Goal: Task Accomplishment & Management: Use online tool/utility

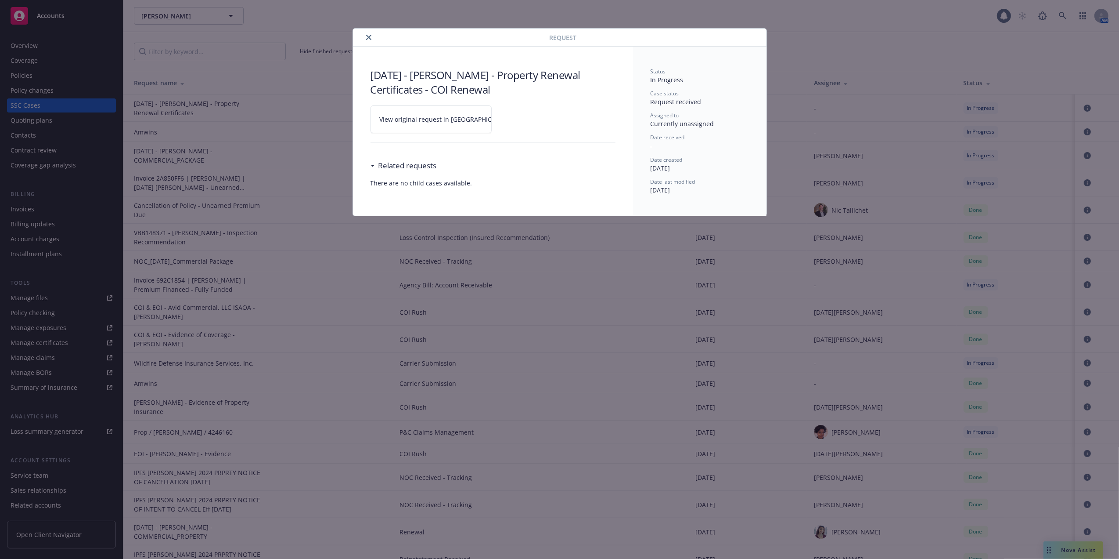
click at [368, 36] on icon "close" at bounding box center [368, 37] width 5 height 5
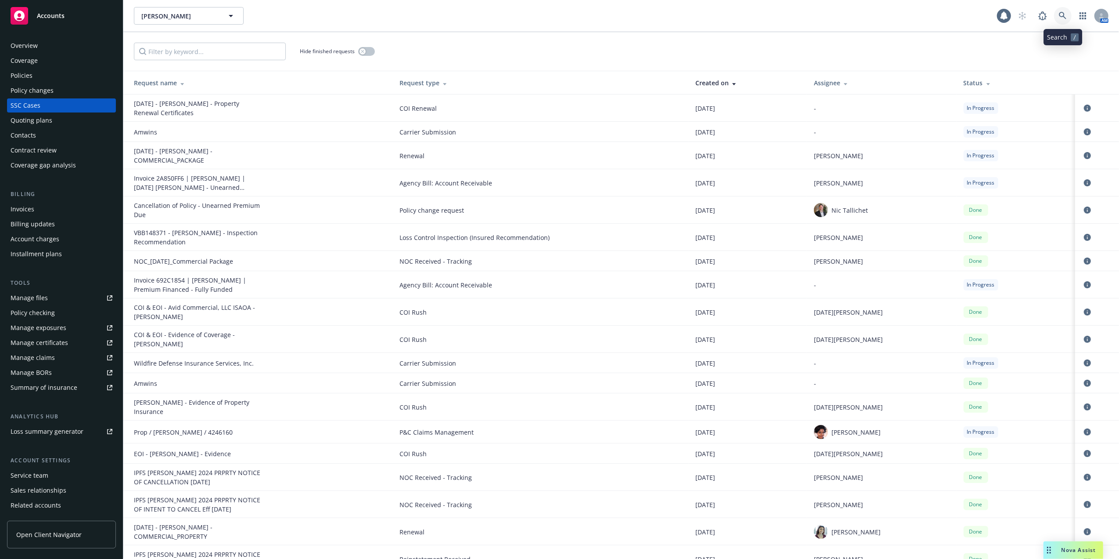
click at [1062, 16] on icon at bounding box center [1063, 16] width 8 height 8
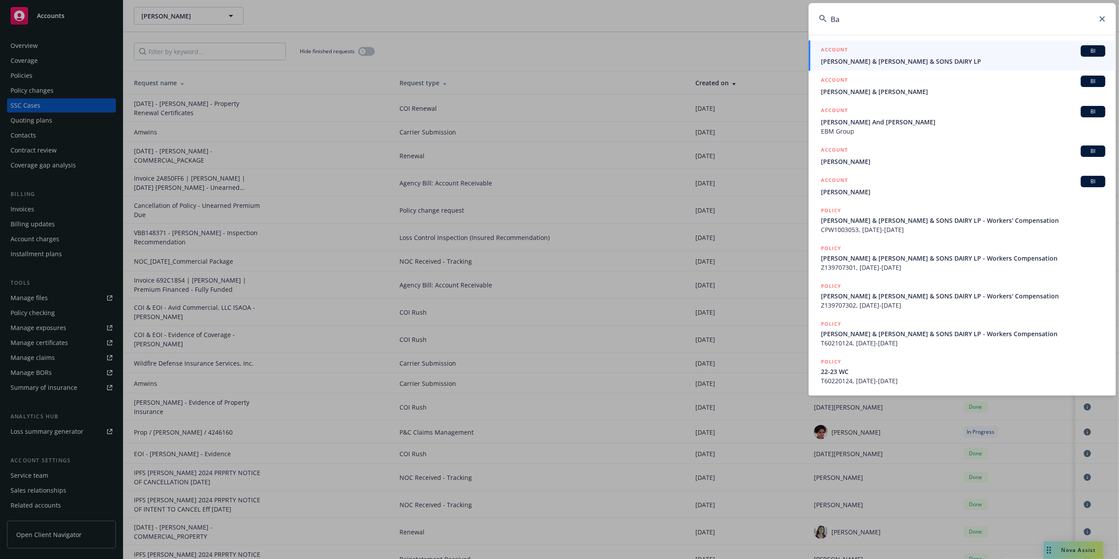
type input "B"
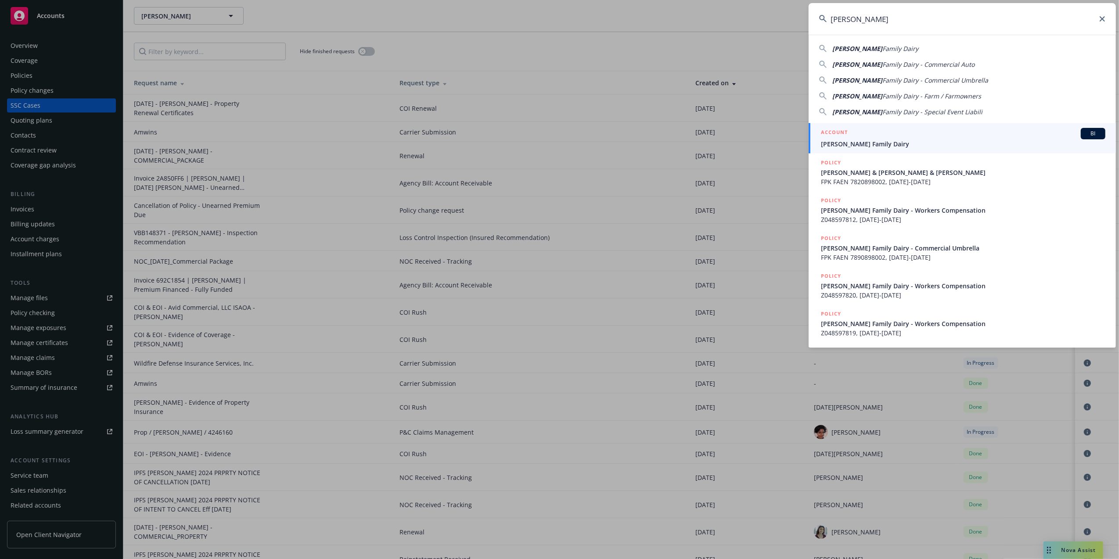
type input "[PERSON_NAME]"
click at [861, 141] on span "[PERSON_NAME] Family Dairy" at bounding box center [963, 143] width 285 height 9
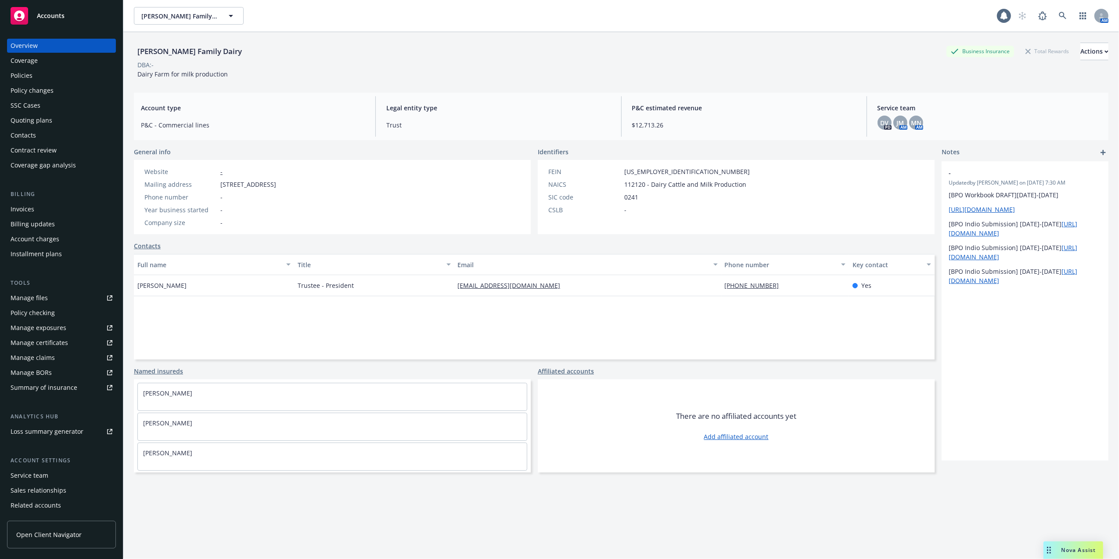
click at [22, 74] on div "Policies" at bounding box center [22, 76] width 22 height 14
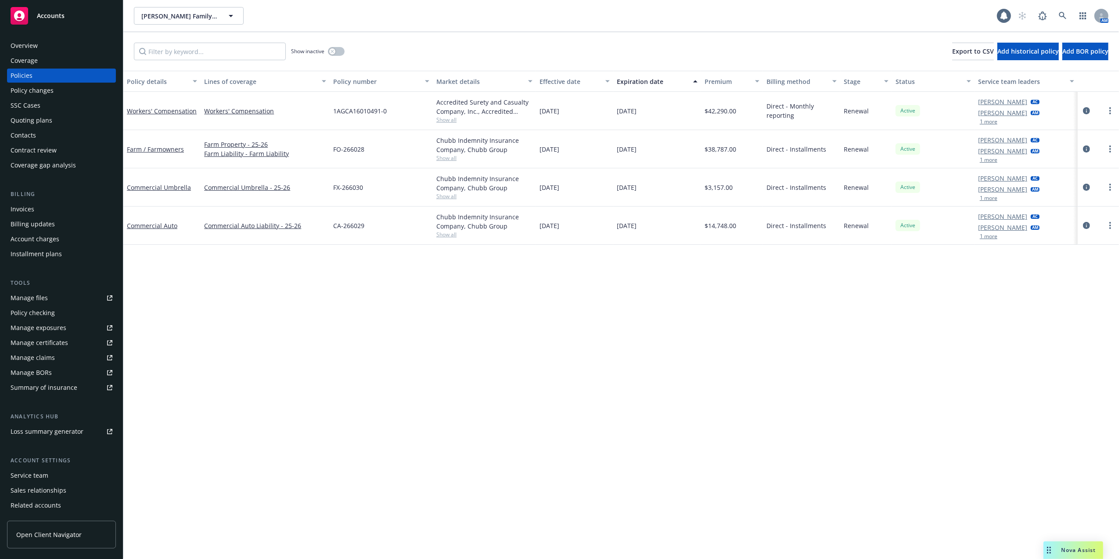
click at [21, 120] on div "Quoting plans" at bounding box center [32, 120] width 42 height 14
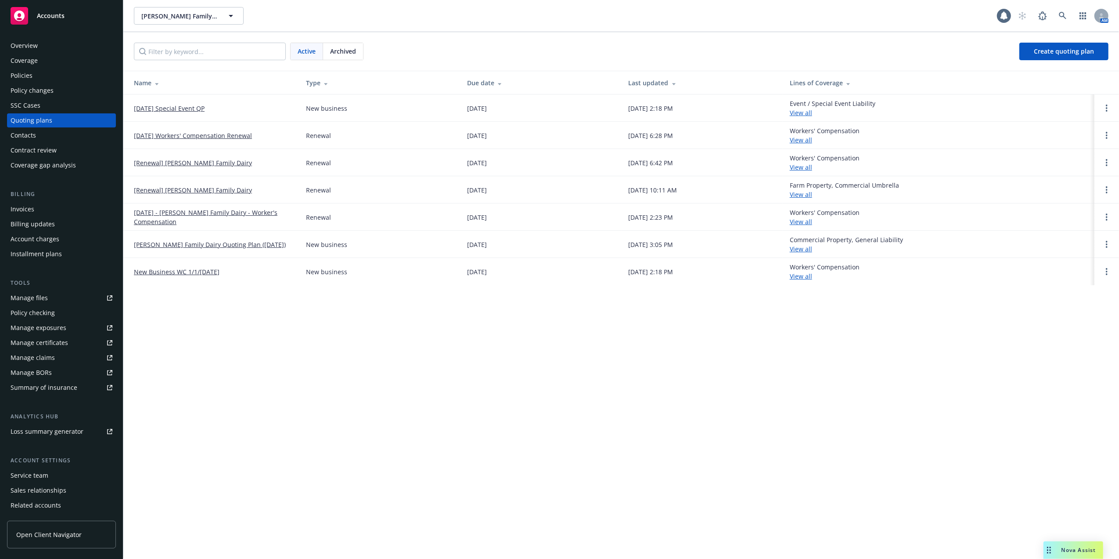
drag, startPoint x: 179, startPoint y: 106, endPoint x: 183, endPoint y: 109, distance: 4.7
click at [180, 106] on link "[DATE] Special Event QP" at bounding box center [169, 108] width 71 height 9
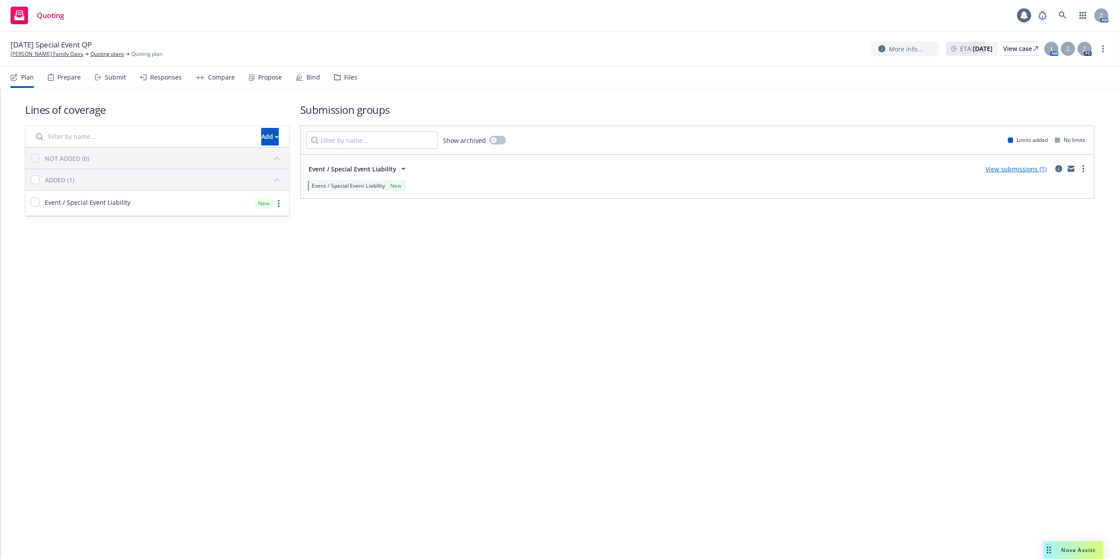
click at [410, 422] on div "Lines of coverage Add NOT ADDED (0) ADDED (1) Event / Special Event Liability N…" at bounding box center [559, 323] width 1119 height 470
click at [1029, 168] on link "View submissions (1)" at bounding box center [1016, 169] width 61 height 8
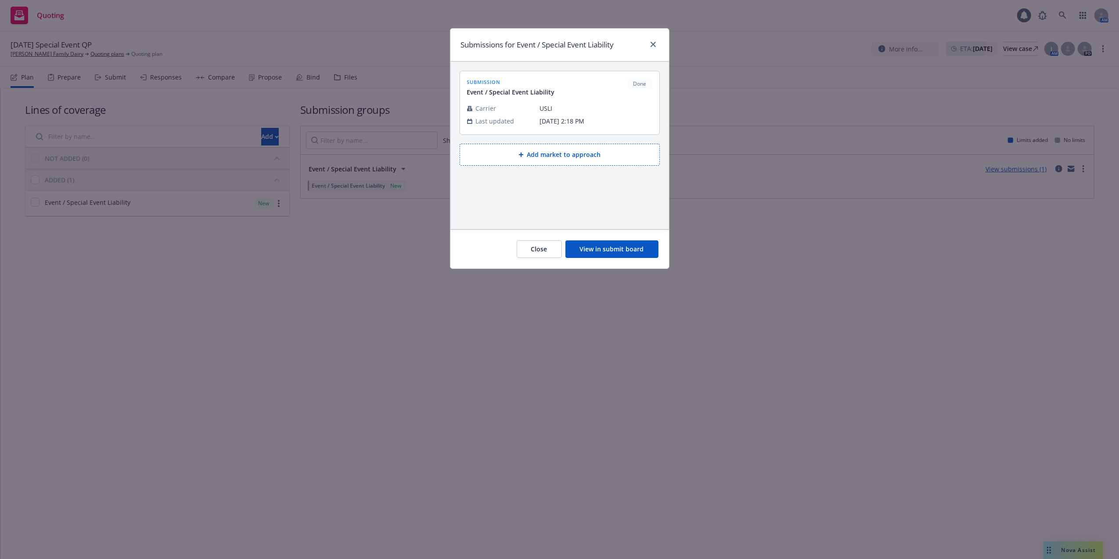
click at [617, 252] on button "View in submit board" at bounding box center [612, 249] width 93 height 18
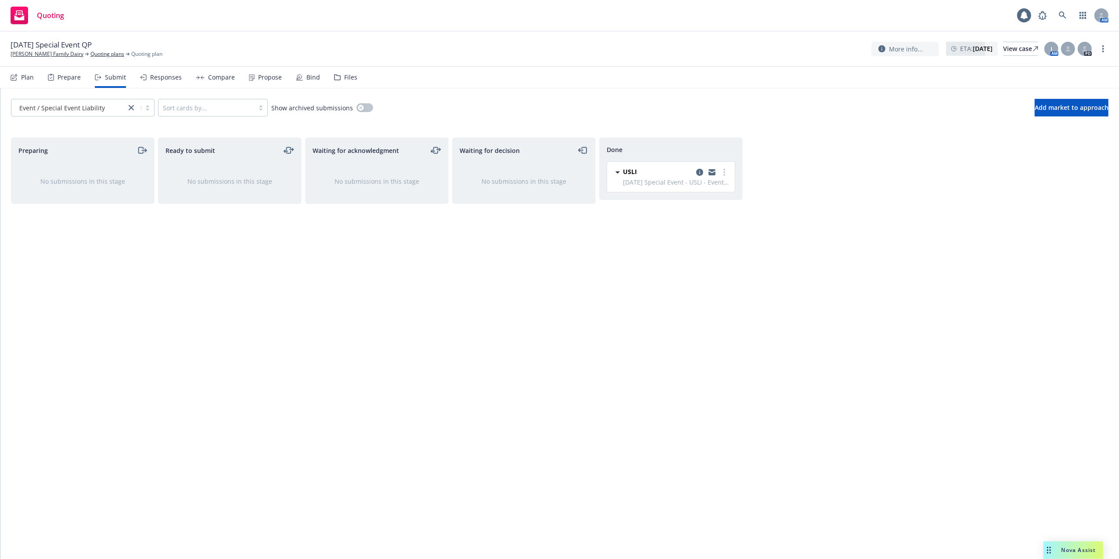
click at [162, 77] on div "Responses" at bounding box center [166, 77] width 32 height 7
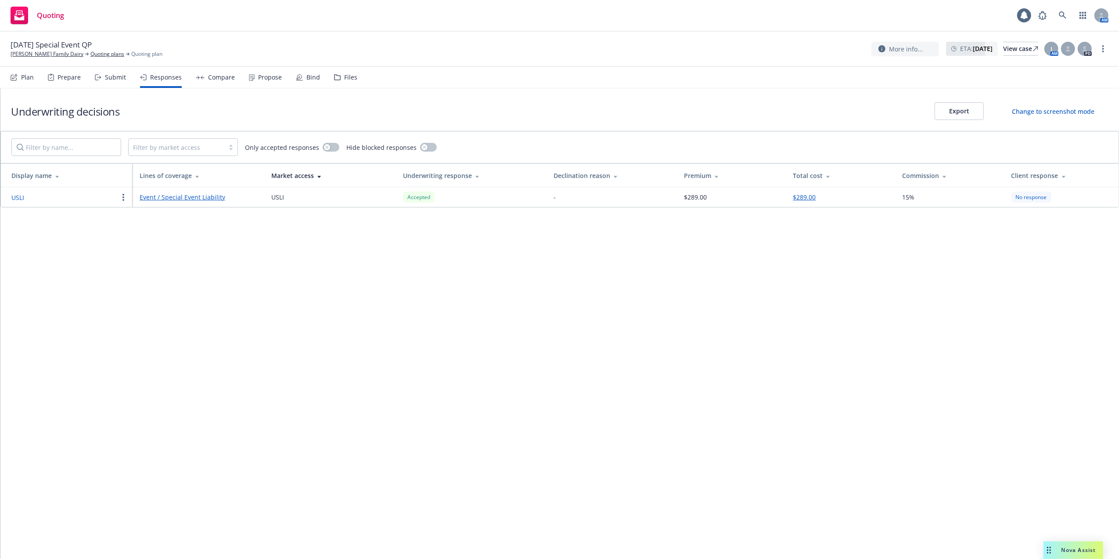
click at [226, 77] on div "Compare" at bounding box center [221, 77] width 27 height 7
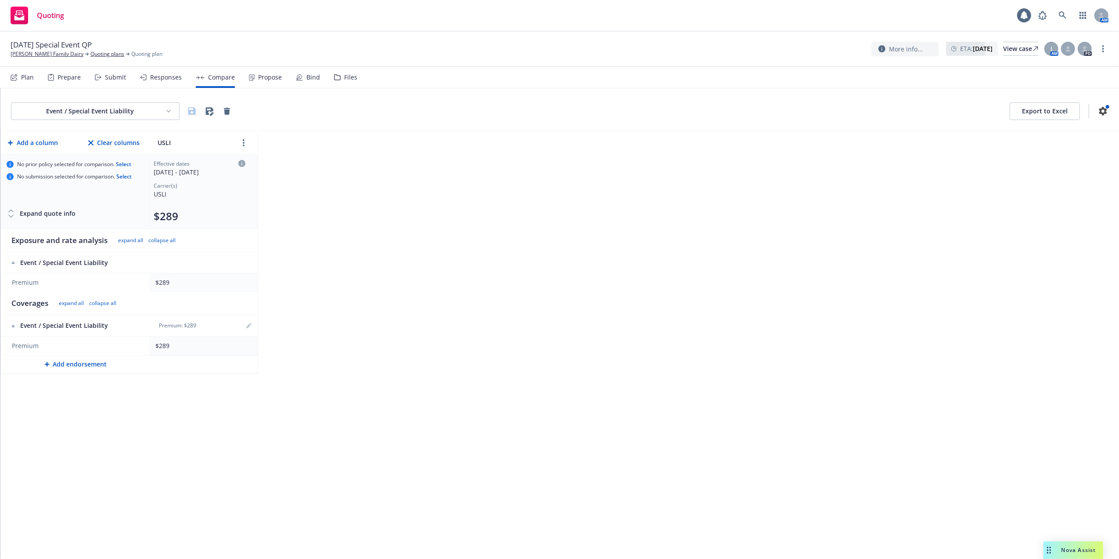
click at [267, 78] on div "Propose" at bounding box center [270, 77] width 24 height 7
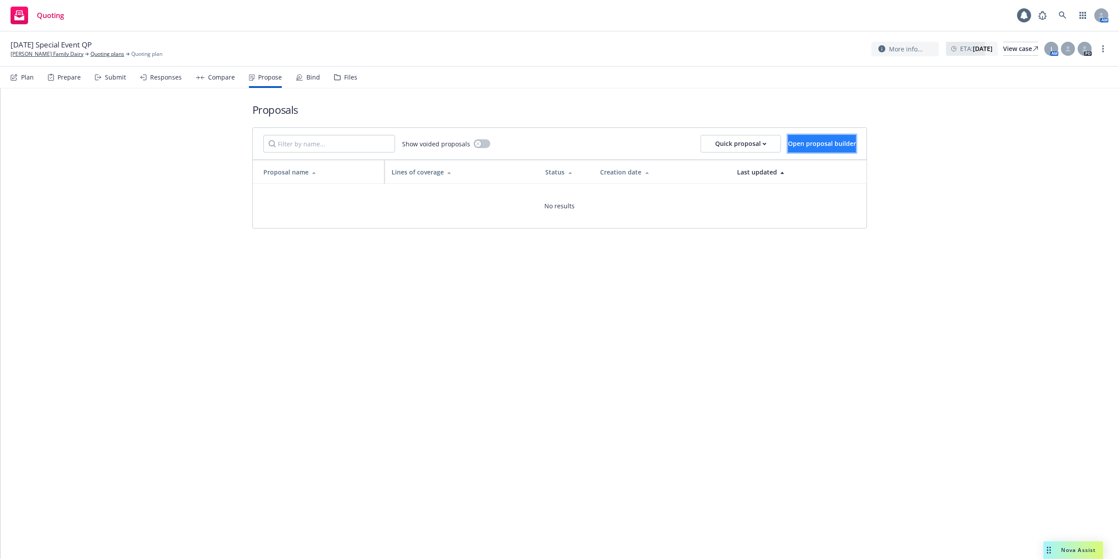
click at [788, 146] on span "Open proposal builder" at bounding box center [822, 143] width 68 height 8
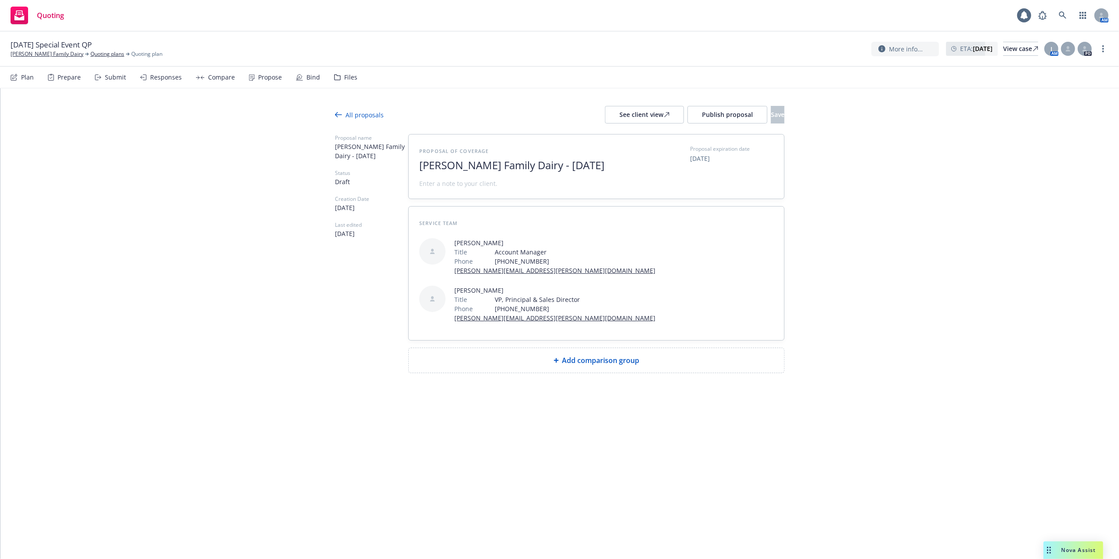
click at [580, 355] on span "Add comparison group" at bounding box center [601, 360] width 77 height 11
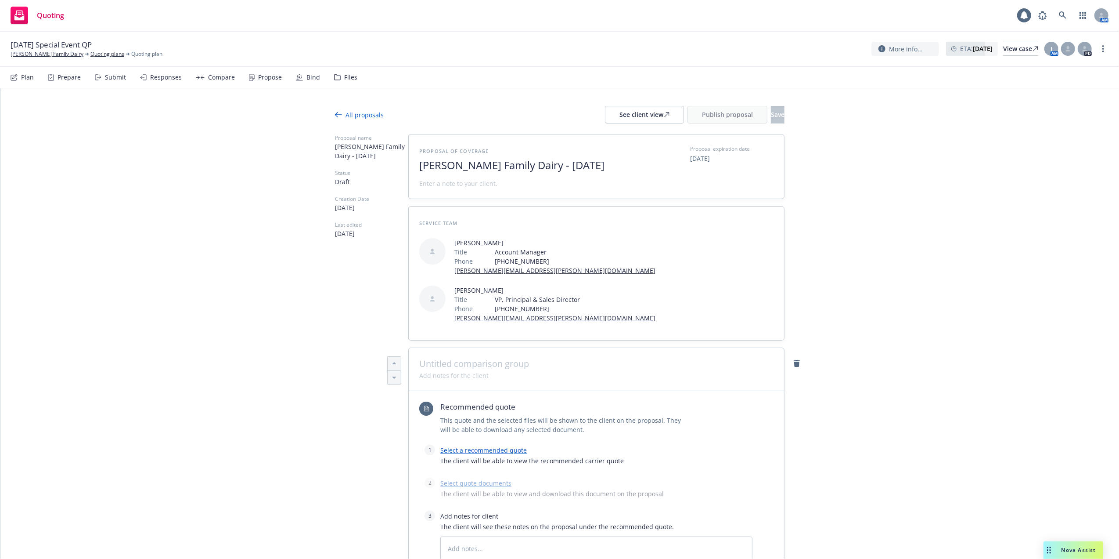
click at [480, 446] on link "Select a recommended quote" at bounding box center [483, 450] width 87 height 8
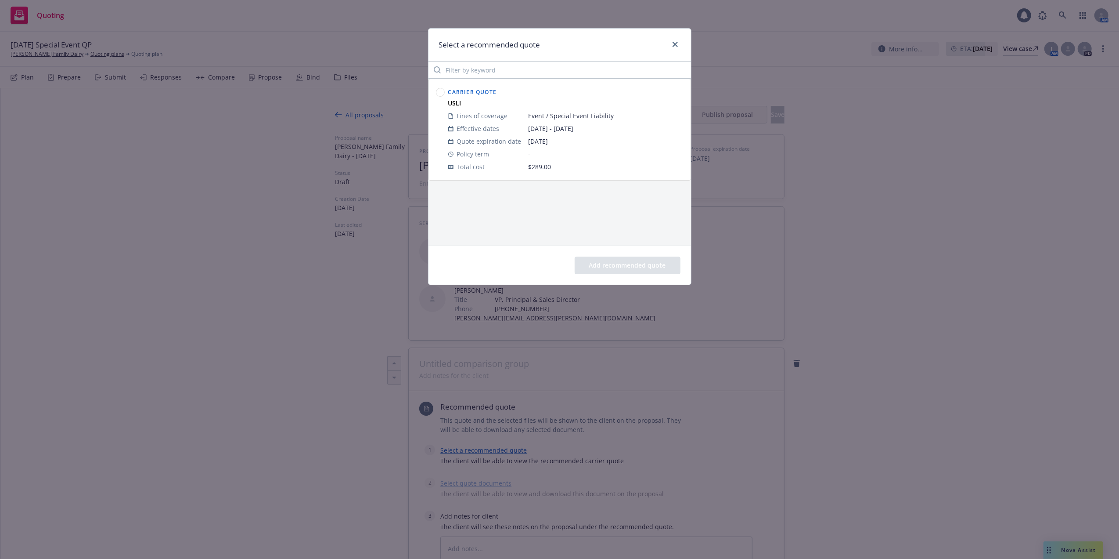
click at [440, 92] on circle at bounding box center [440, 92] width 8 height 8
click at [611, 264] on button "Add recommended quote" at bounding box center [628, 265] width 106 height 18
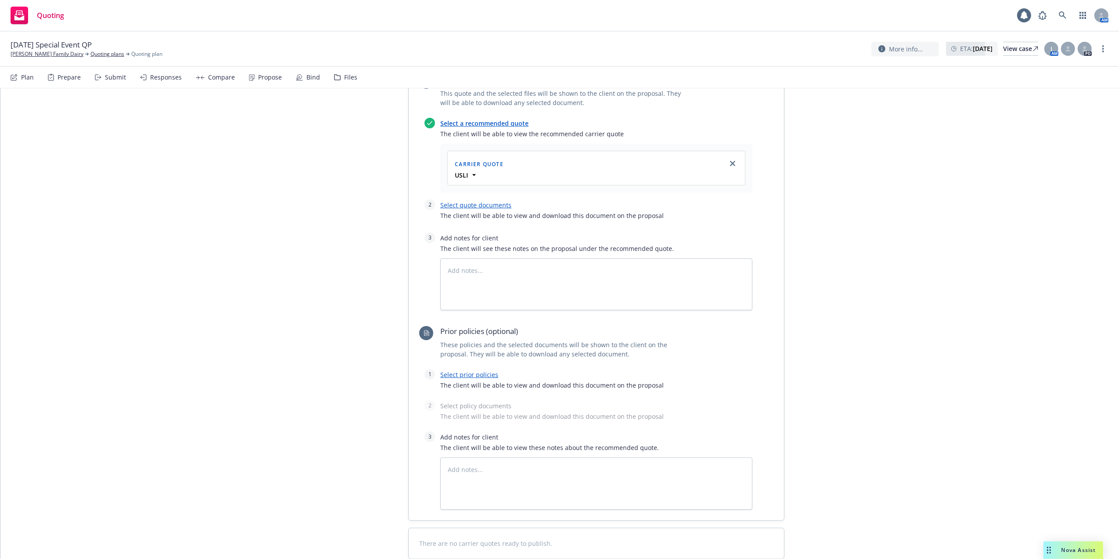
scroll to position [346, 0]
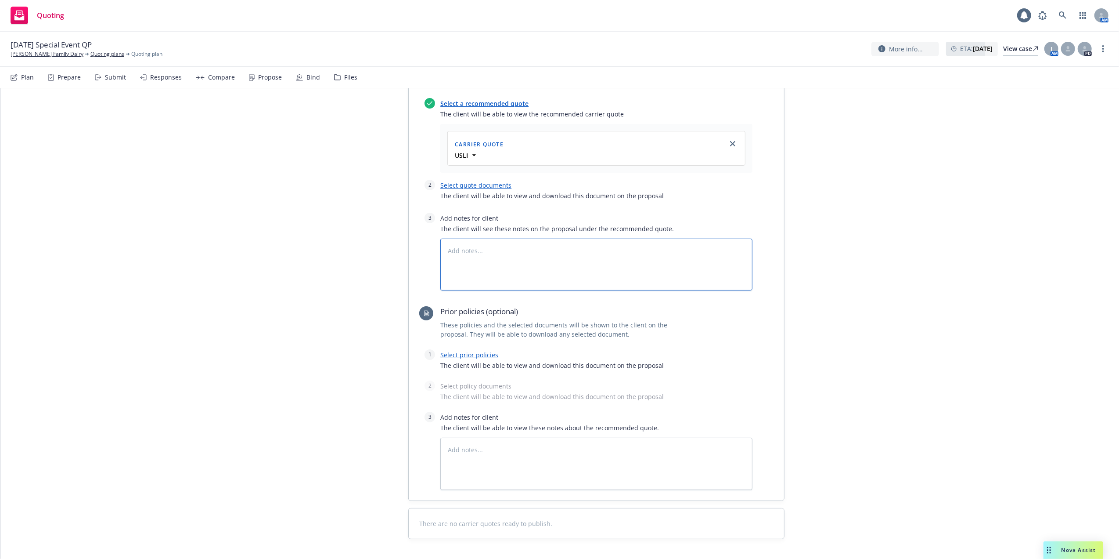
click at [505, 238] on textarea at bounding box center [596, 264] width 312 height 52
click at [465, 181] on link "Select quote documents" at bounding box center [475, 185] width 71 height 8
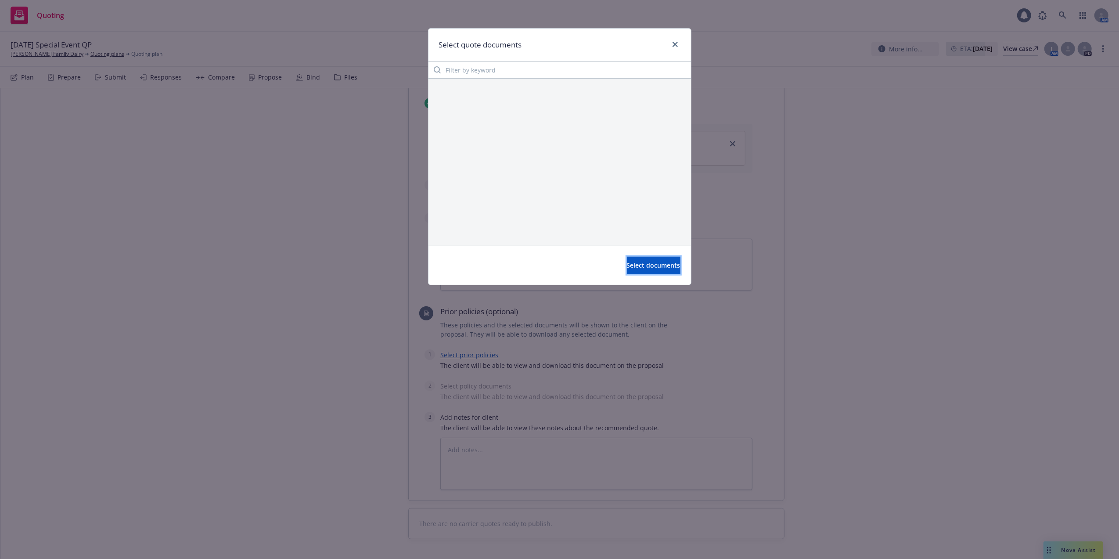
click at [634, 264] on span "Select documents" at bounding box center [654, 265] width 54 height 8
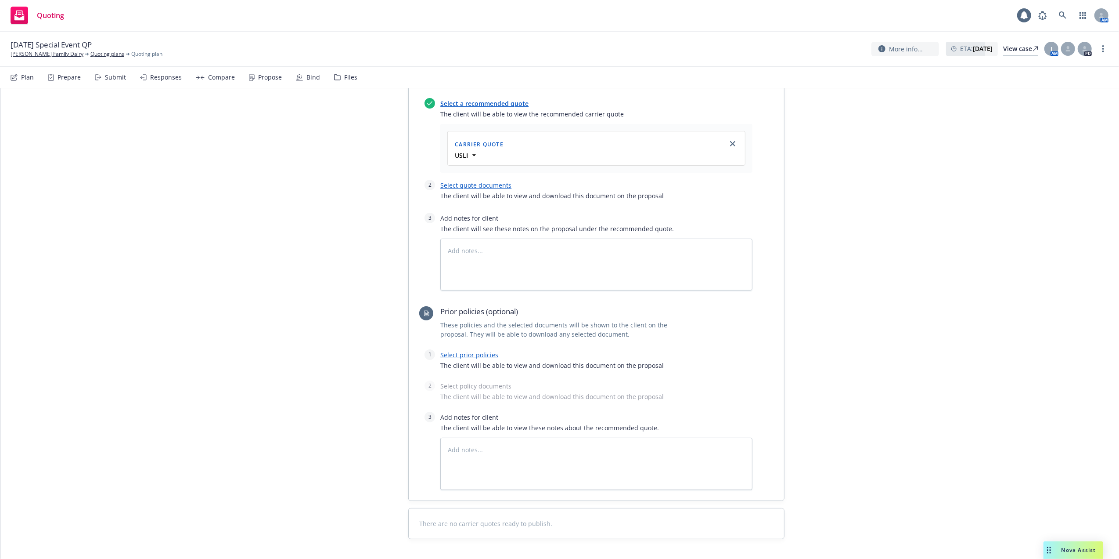
click at [462, 181] on link "Select quote documents" at bounding box center [475, 185] width 71 height 8
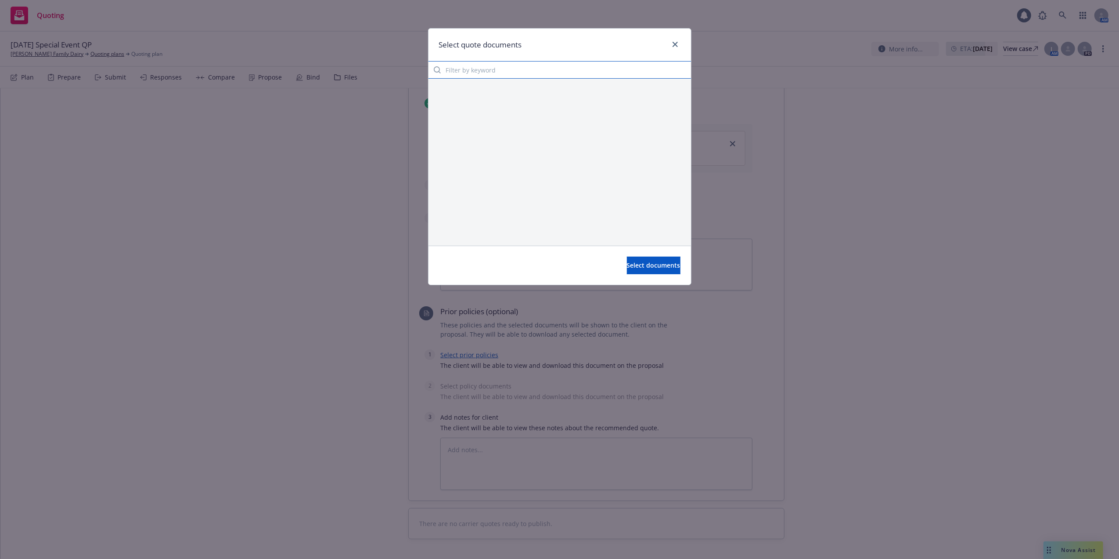
click at [448, 67] on input "Filter by keyword" at bounding box center [560, 70] width 263 height 18
click at [675, 43] on icon "close" at bounding box center [675, 44] width 5 height 5
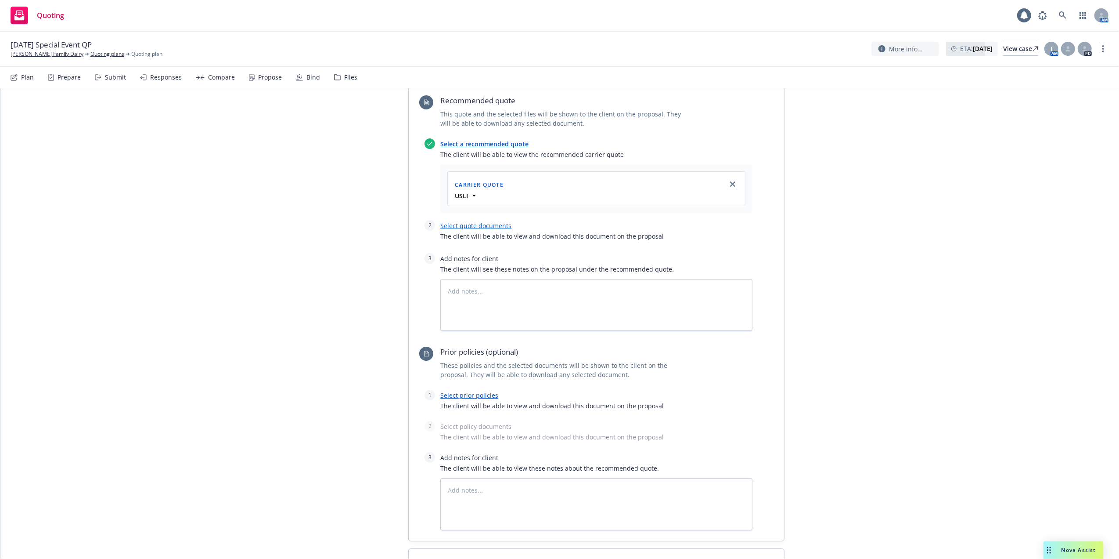
scroll to position [288, 0]
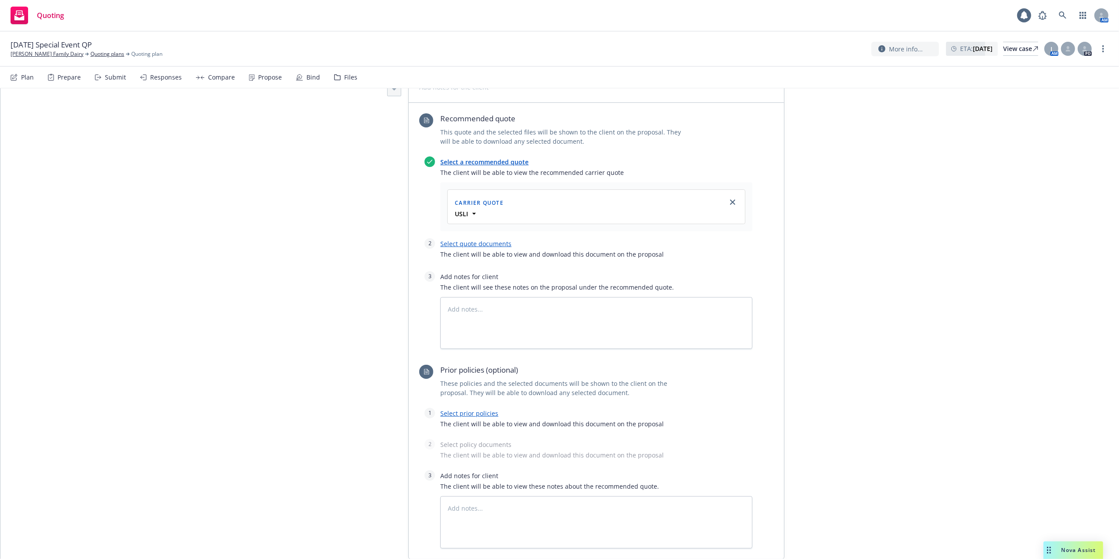
click at [452, 239] on link "Select quote documents" at bounding box center [475, 243] width 71 height 8
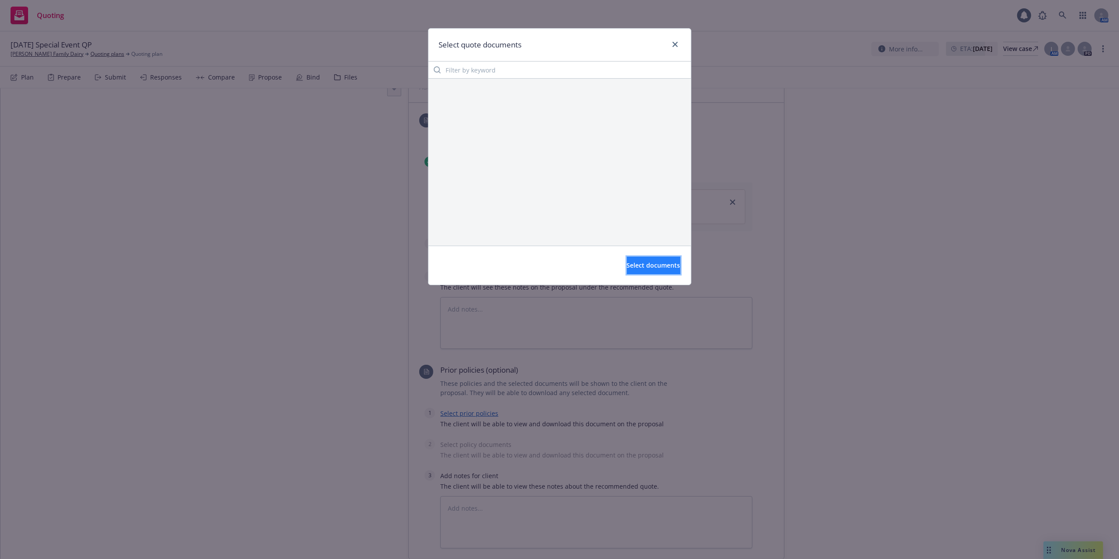
click at [629, 262] on span "Select documents" at bounding box center [654, 265] width 54 height 8
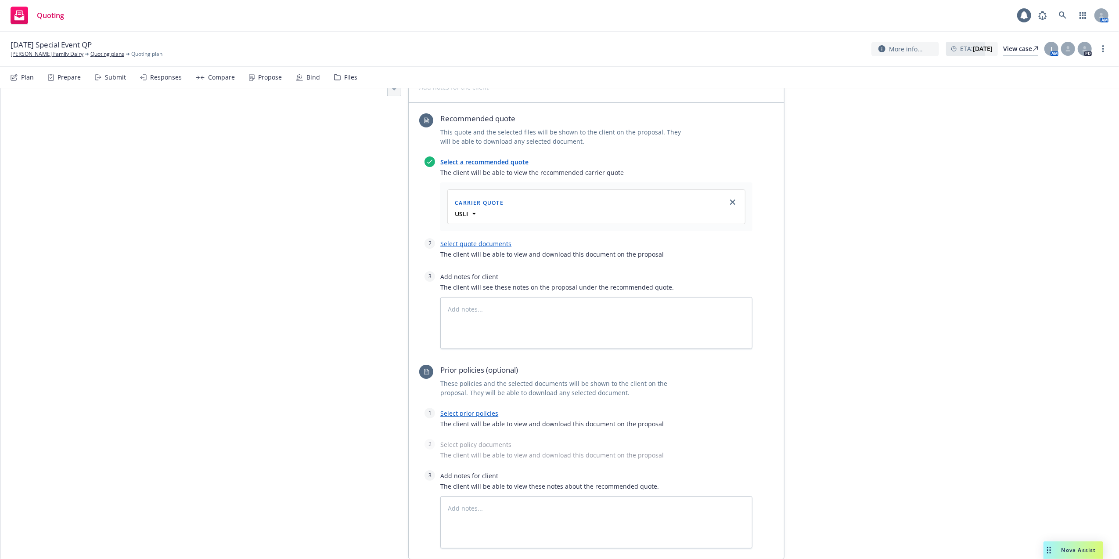
click at [490, 239] on link "Select quote documents" at bounding box center [475, 243] width 71 height 8
type textarea "x"
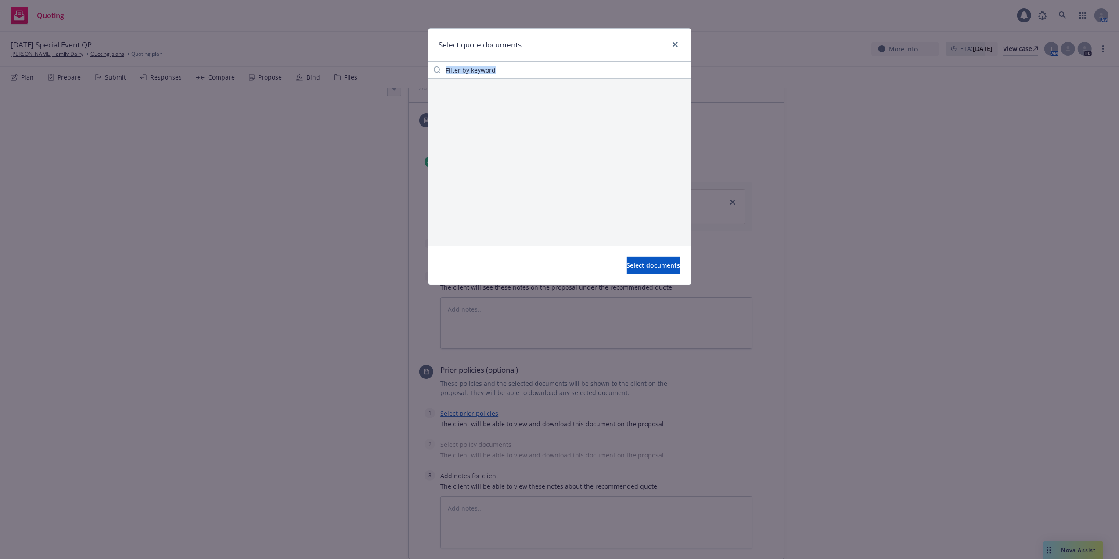
click at [490, 209] on div at bounding box center [560, 162] width 263 height 167
click at [515, 67] on input "Filter by keyword" at bounding box center [560, 70] width 263 height 18
type input "mse02"
click at [627, 266] on span "Select documents" at bounding box center [654, 265] width 54 height 8
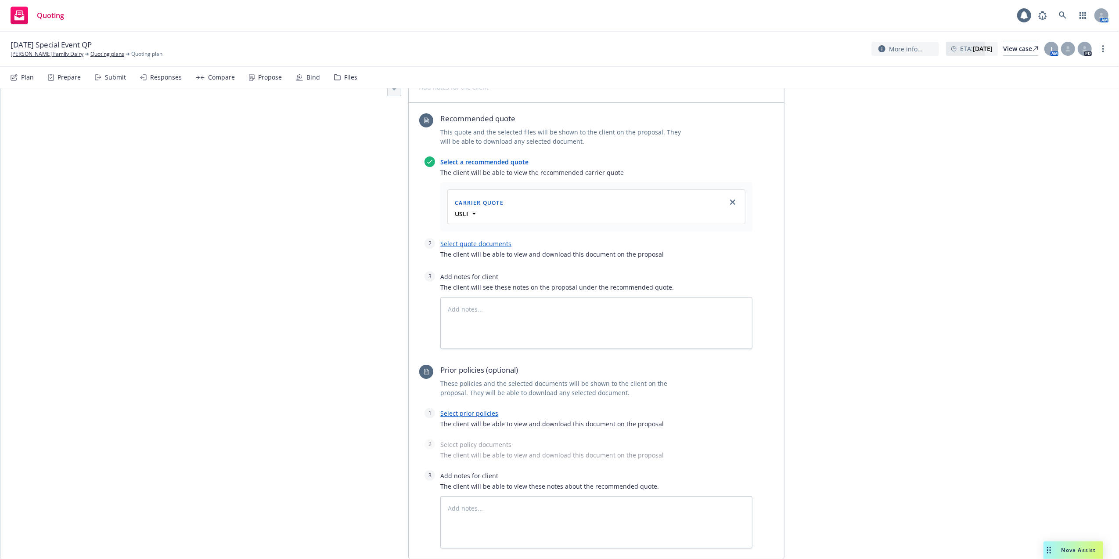
click at [441, 239] on link "Select quote documents" at bounding box center [475, 243] width 71 height 8
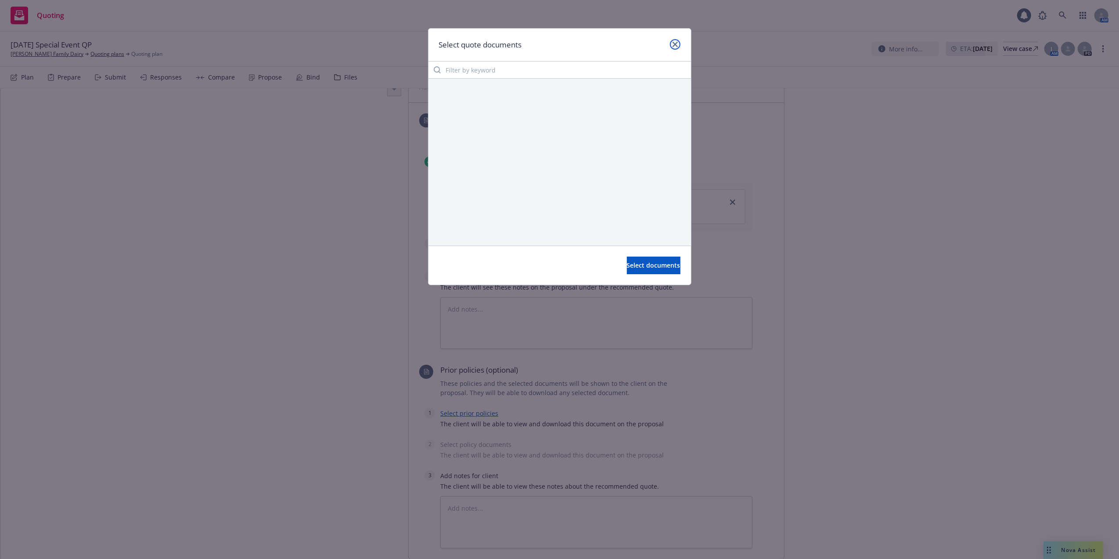
click at [674, 46] on icon "close" at bounding box center [675, 44] width 5 height 5
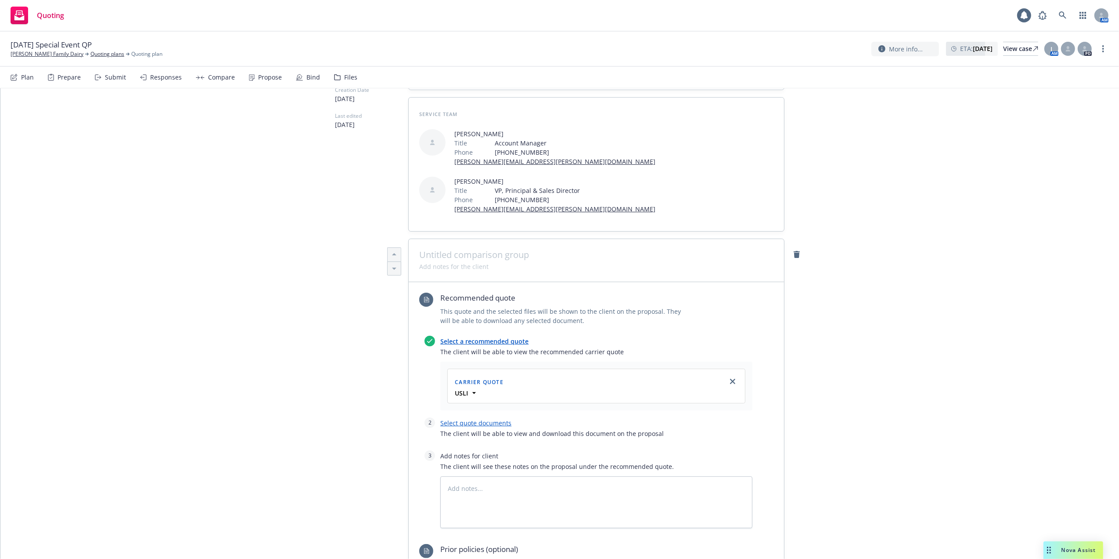
scroll to position [0, 0]
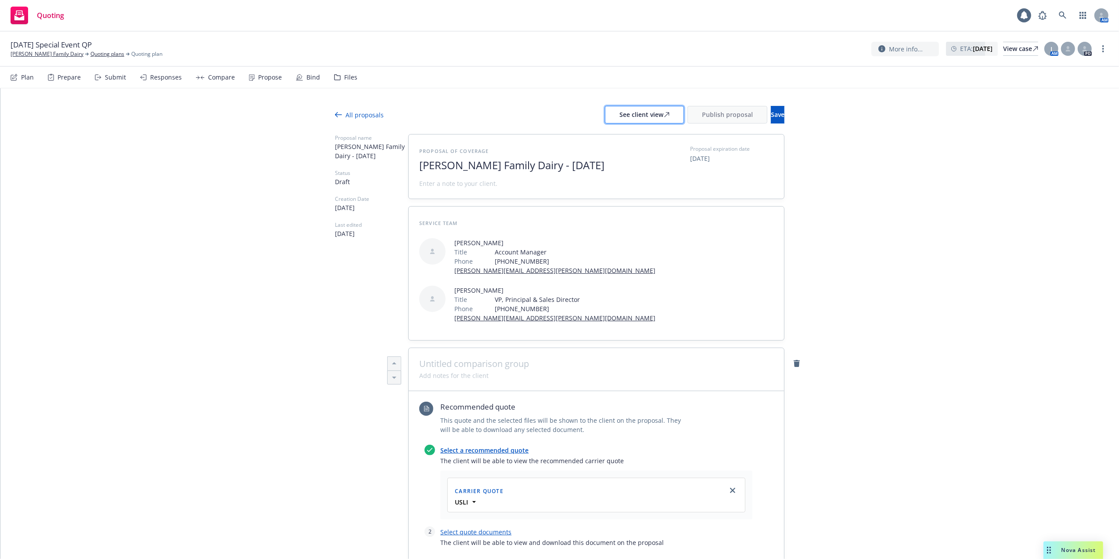
click at [620, 114] on div "See client view" at bounding box center [645, 114] width 50 height 17
click at [451, 446] on link "Select a recommended quote" at bounding box center [484, 450] width 88 height 8
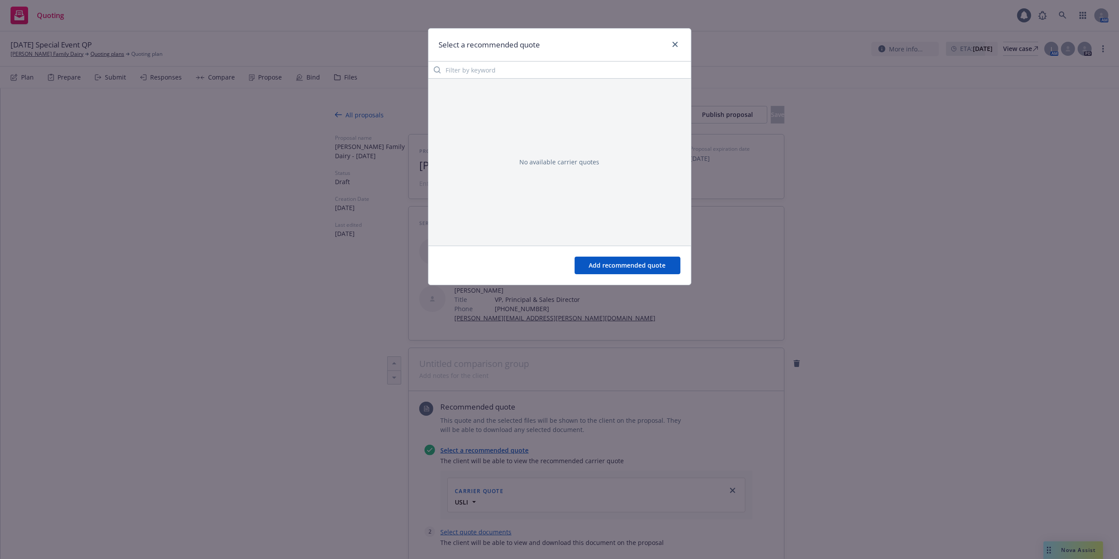
click at [459, 497] on div "Select a recommended quote No available carrier quotes Add recommended quote" at bounding box center [559, 279] width 1119 height 559
click at [673, 40] on link "close" at bounding box center [675, 44] width 11 height 11
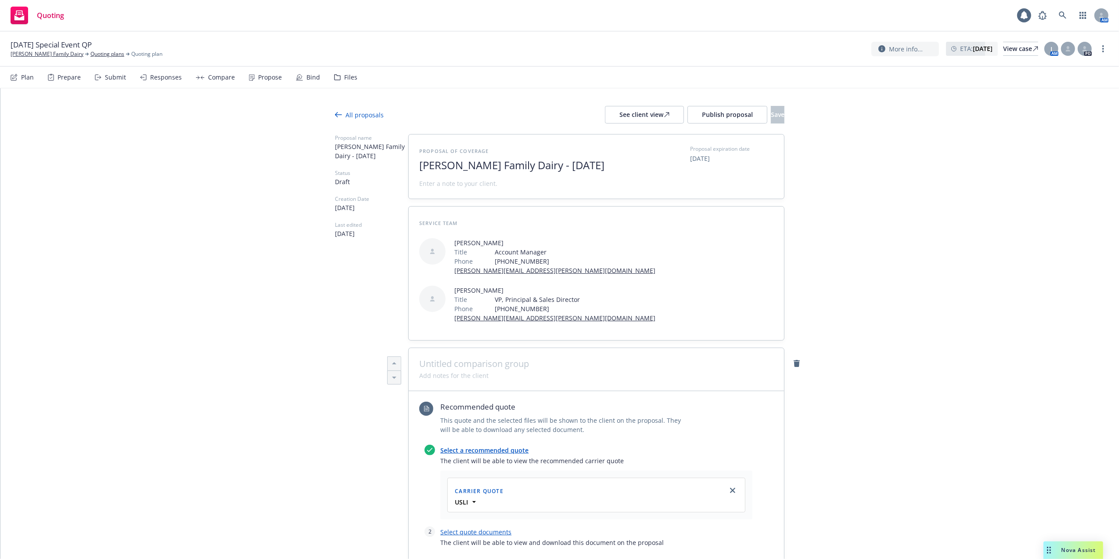
click at [441, 527] on link "Select quote documents" at bounding box center [475, 531] width 71 height 8
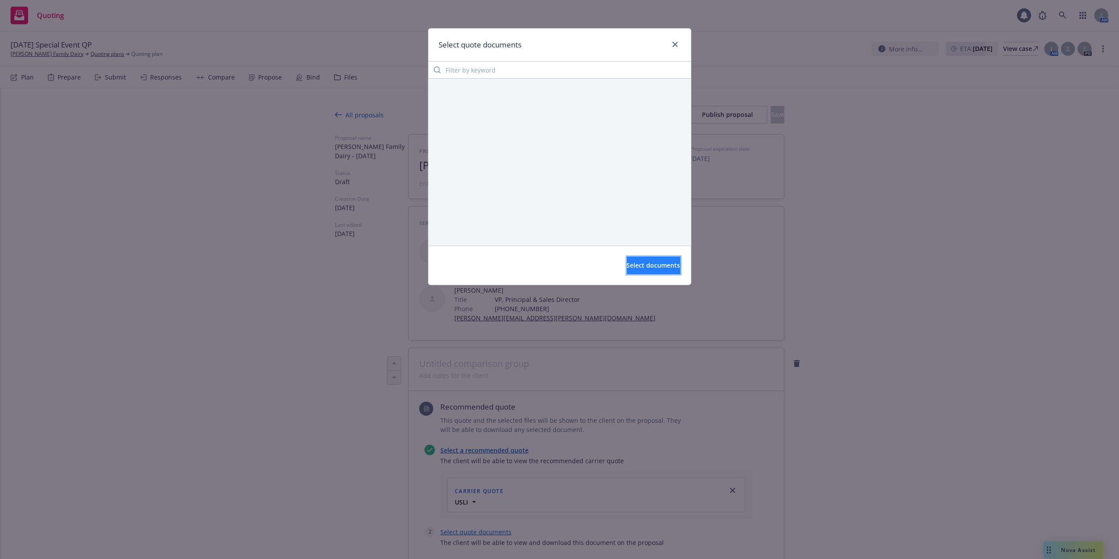
click at [659, 266] on span "Select documents" at bounding box center [654, 265] width 54 height 8
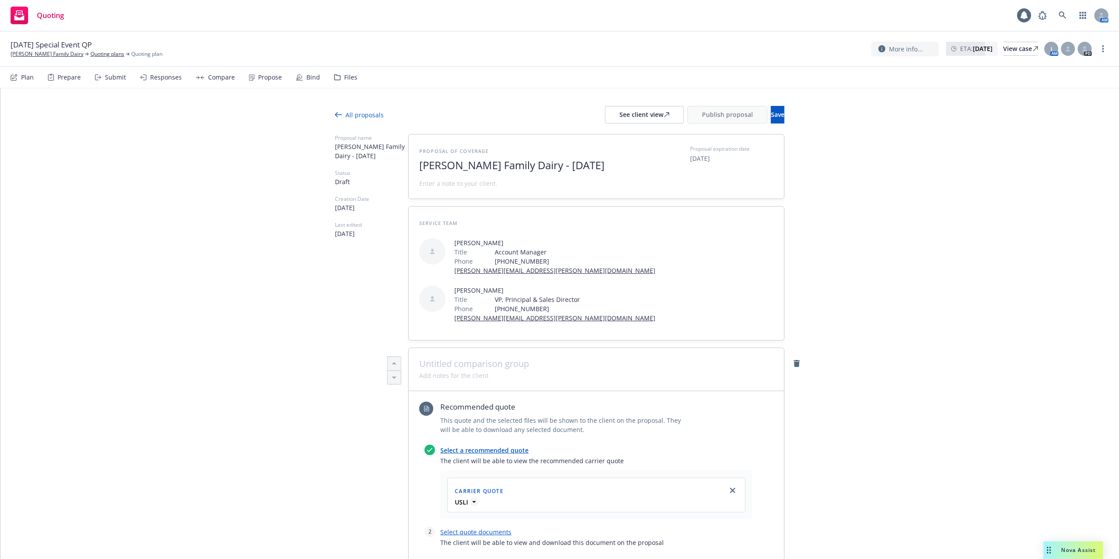
click at [470, 497] on icon at bounding box center [474, 501] width 9 height 9
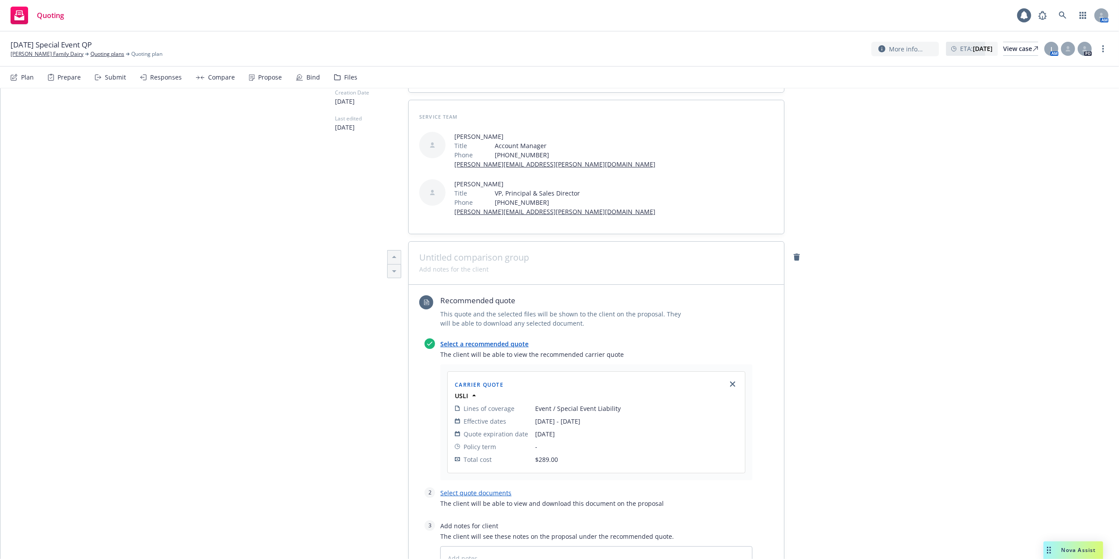
scroll to position [117, 0]
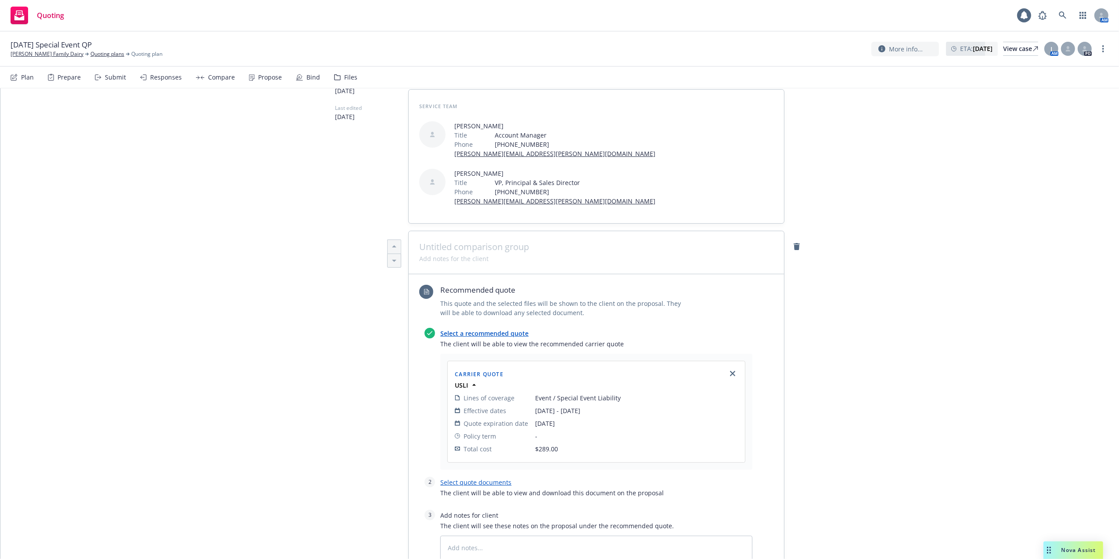
click at [468, 329] on link "Select a recommended quote" at bounding box center [484, 333] width 88 height 8
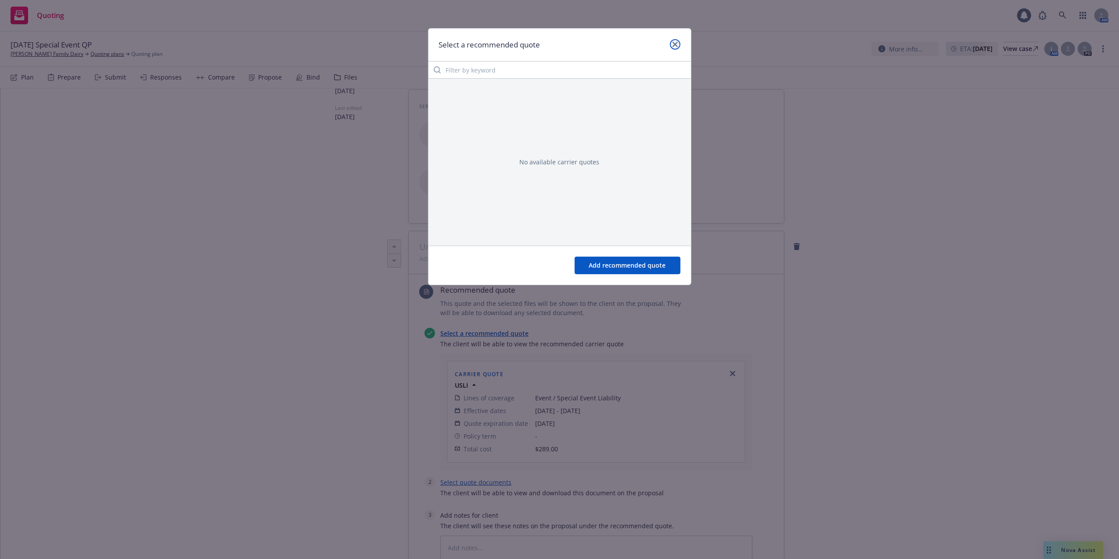
click at [675, 44] on icon "close" at bounding box center [675, 44] width 5 height 5
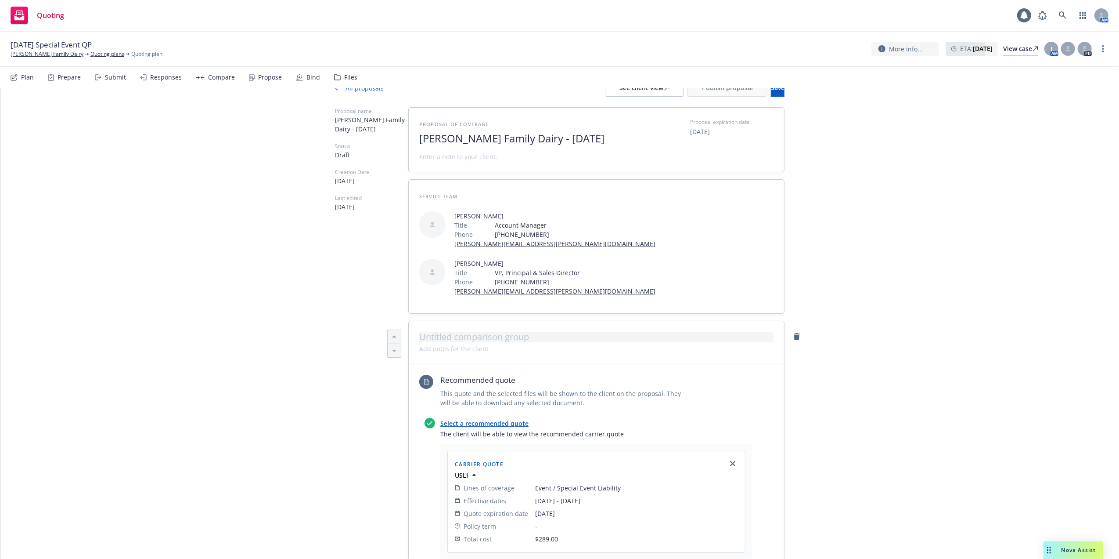
scroll to position [0, 0]
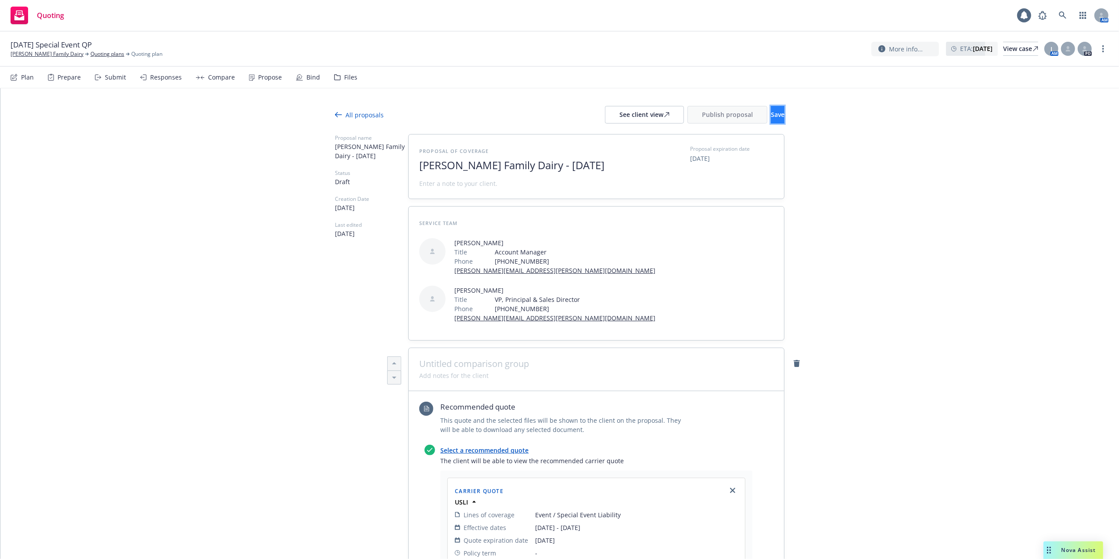
click at [771, 115] on span "Save" at bounding box center [778, 114] width 14 height 8
click at [702, 115] on span "Publish proposal" at bounding box center [727, 114] width 51 height 8
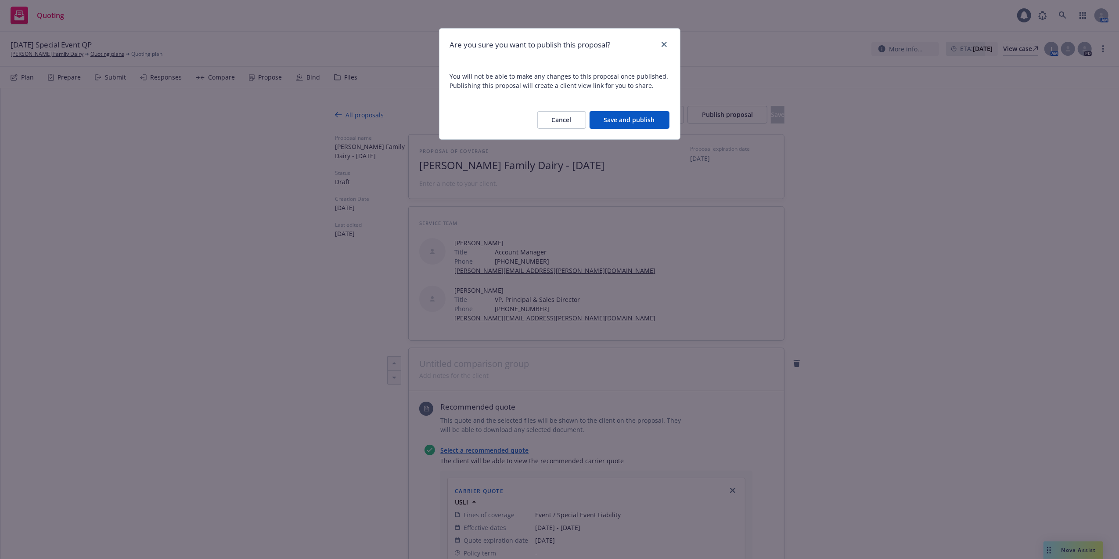
click at [628, 120] on button "Save and publish" at bounding box center [630, 120] width 80 height 18
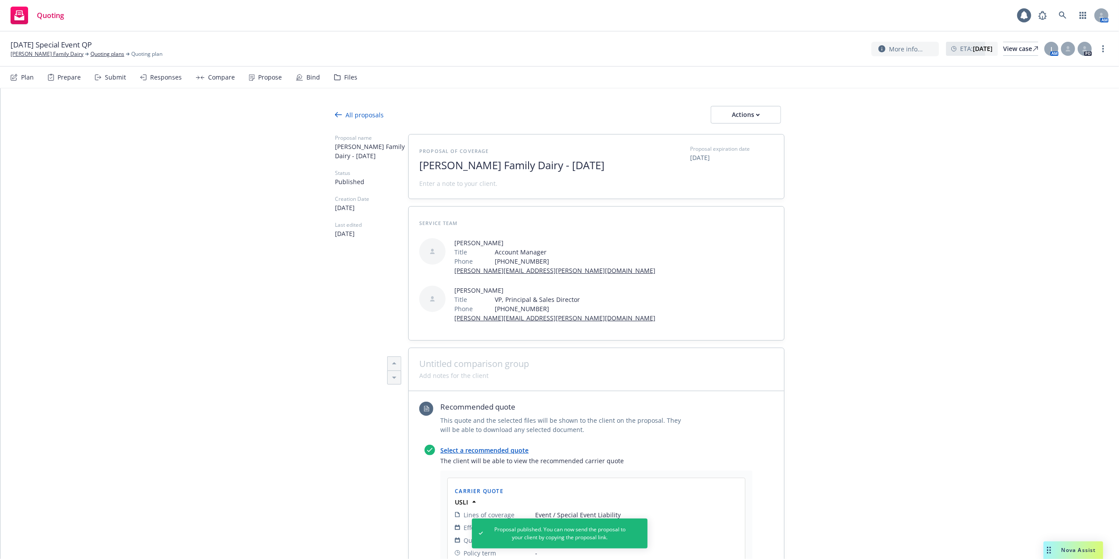
click at [258, 76] on div "Propose" at bounding box center [270, 77] width 24 height 7
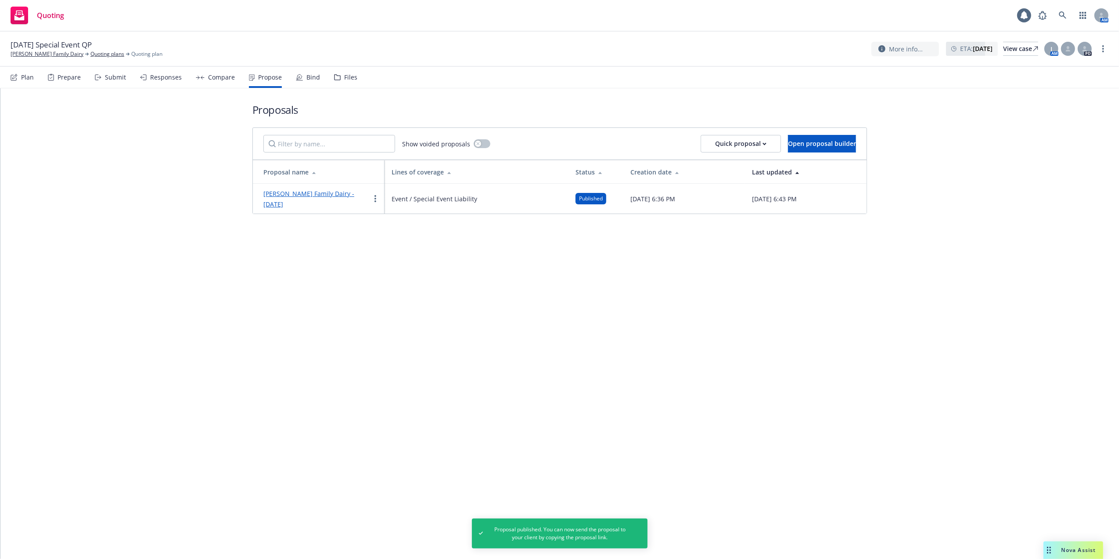
click at [284, 194] on link "Ron Verhoeven Family Dairy - September 2025" at bounding box center [308, 198] width 91 height 19
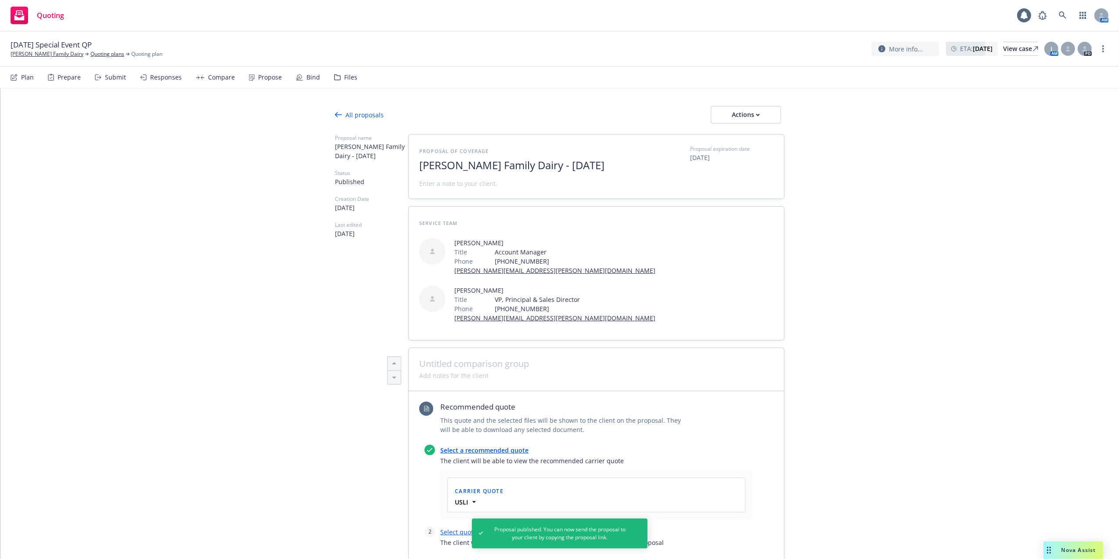
type textarea "x"
click at [273, 76] on div "Propose" at bounding box center [270, 77] width 24 height 7
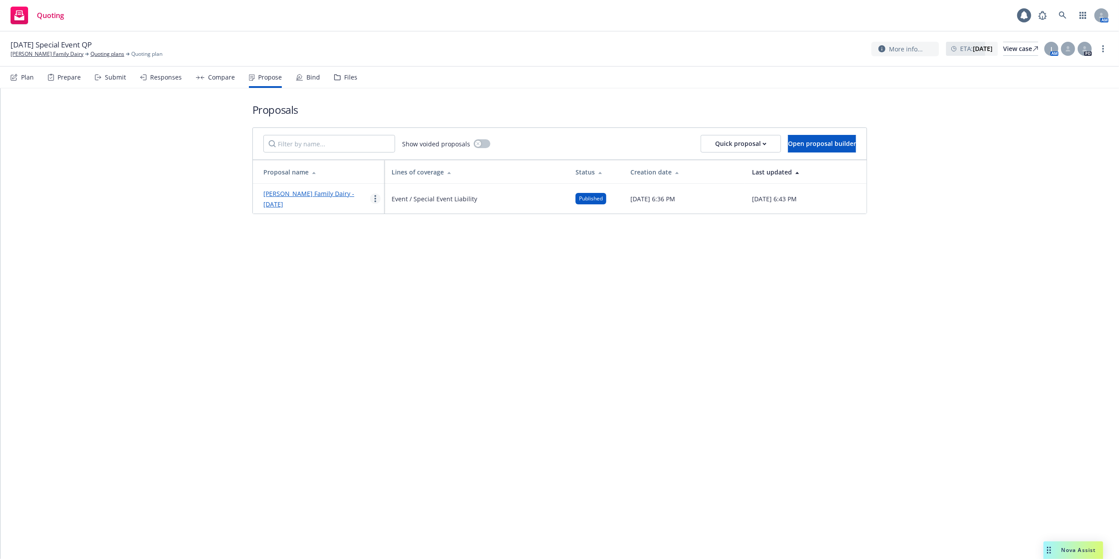
click at [376, 197] on icon "more" at bounding box center [376, 198] width 2 height 7
click at [376, 201] on circle "more" at bounding box center [376, 201] width 2 height 2
click at [848, 280] on div "Proposals Show voided proposals Quick proposal Open proposal builder Proposal n…" at bounding box center [559, 323] width 1119 height 470
click at [213, 79] on div "Compare" at bounding box center [221, 77] width 27 height 7
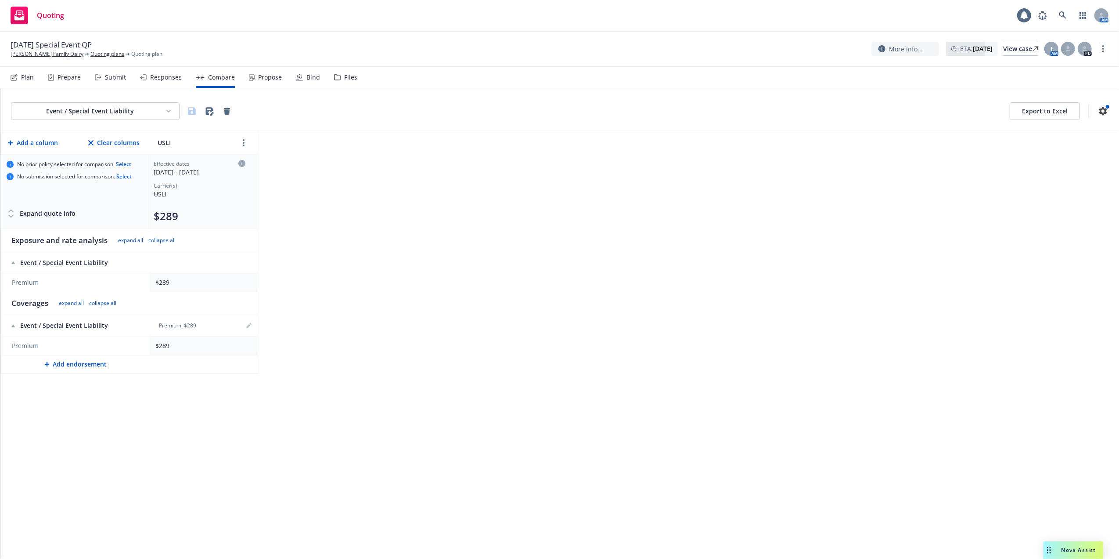
click at [164, 78] on div "Responses" at bounding box center [166, 77] width 32 height 7
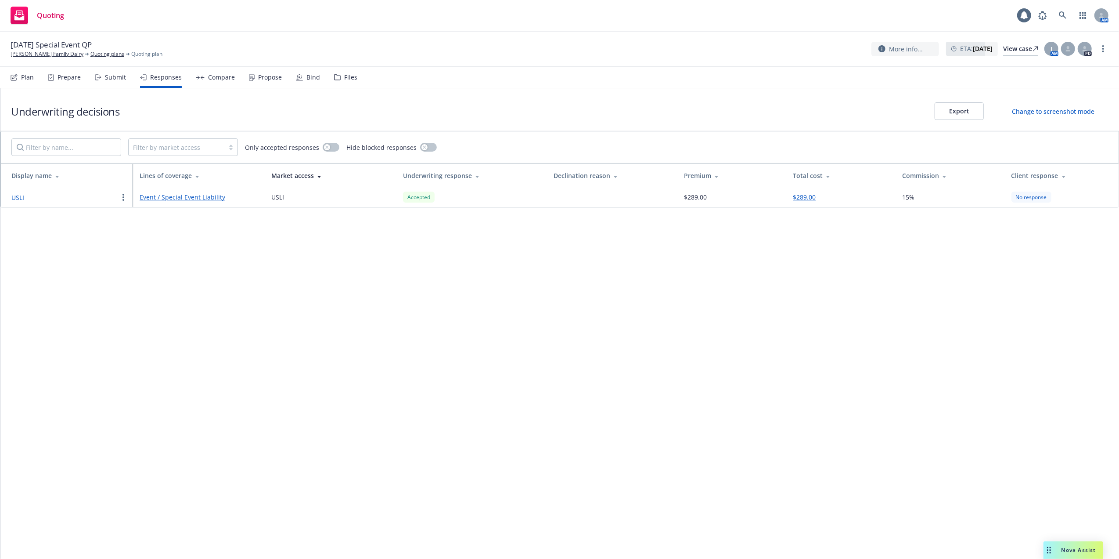
click at [176, 195] on link "Event / Special Event Liability" at bounding box center [199, 196] width 118 height 9
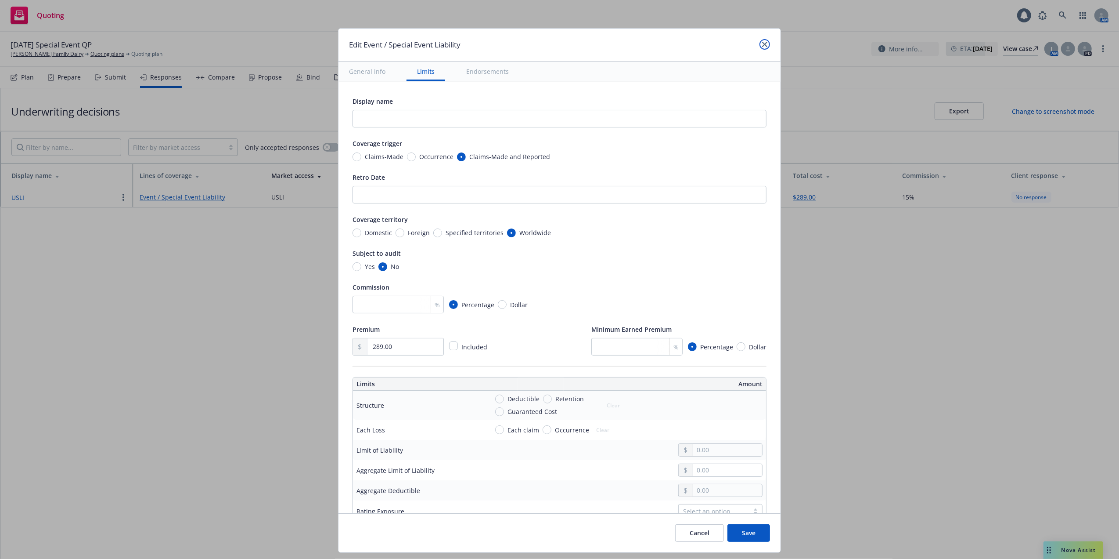
drag, startPoint x: 764, startPoint y: 44, endPoint x: 757, endPoint y: 43, distance: 7.1
click at [763, 44] on icon "close" at bounding box center [764, 44] width 5 height 5
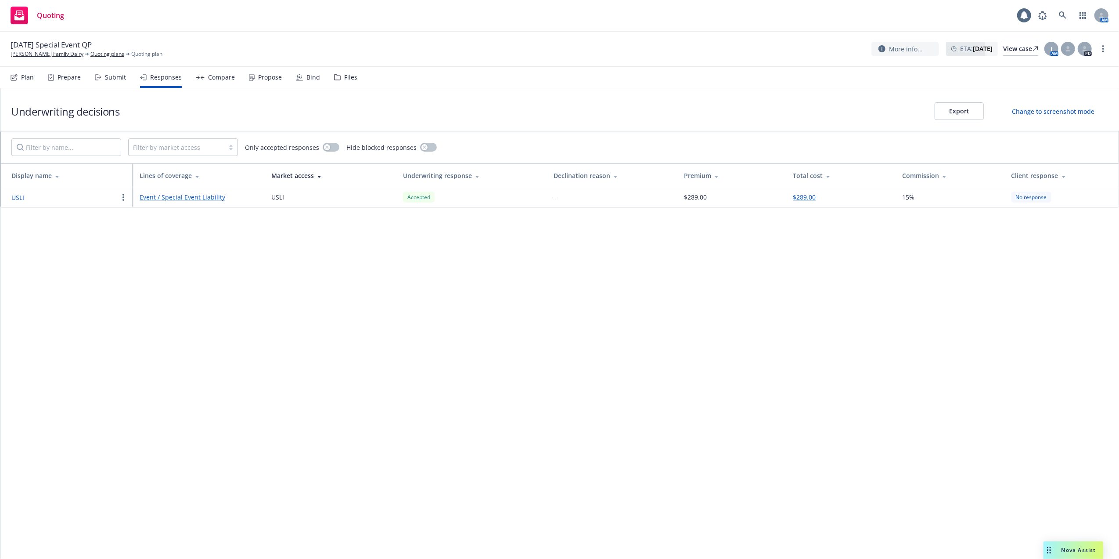
click at [804, 198] on button "$289.00" at bounding box center [804, 196] width 23 height 9
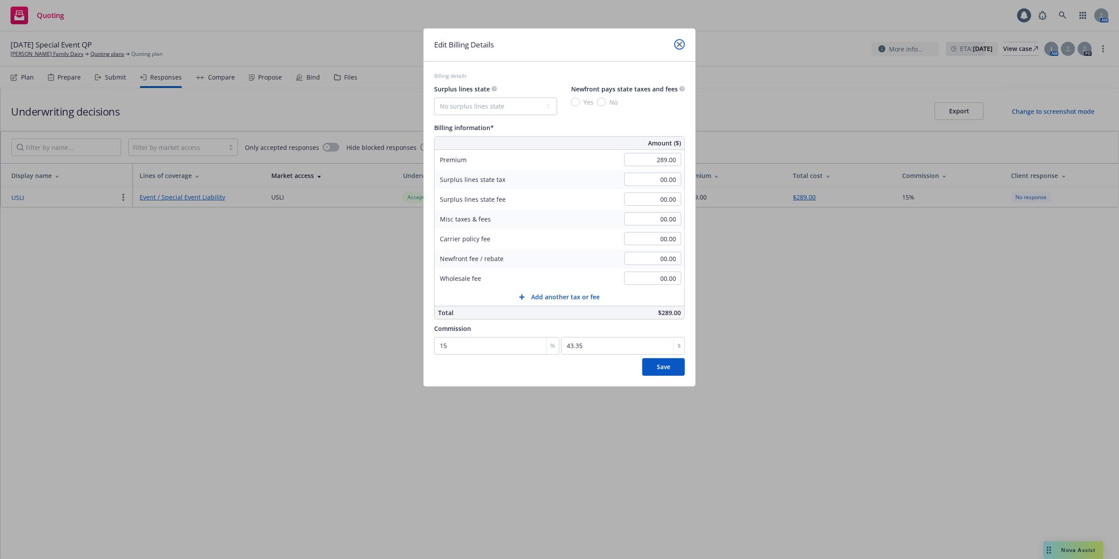
click at [678, 42] on icon "close" at bounding box center [679, 44] width 5 height 5
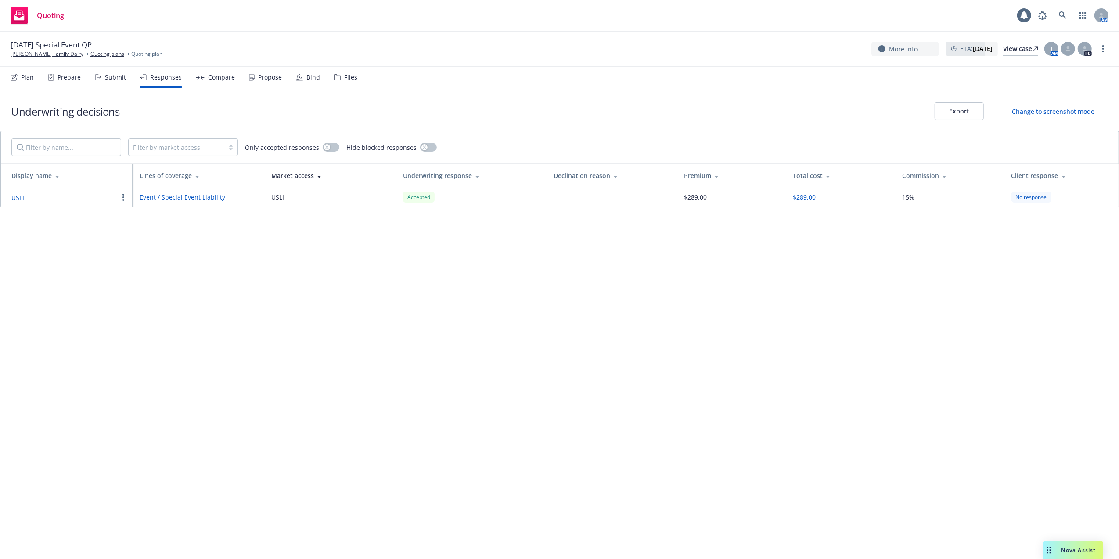
click at [175, 198] on link "Event / Special Event Liability" at bounding box center [199, 196] width 118 height 9
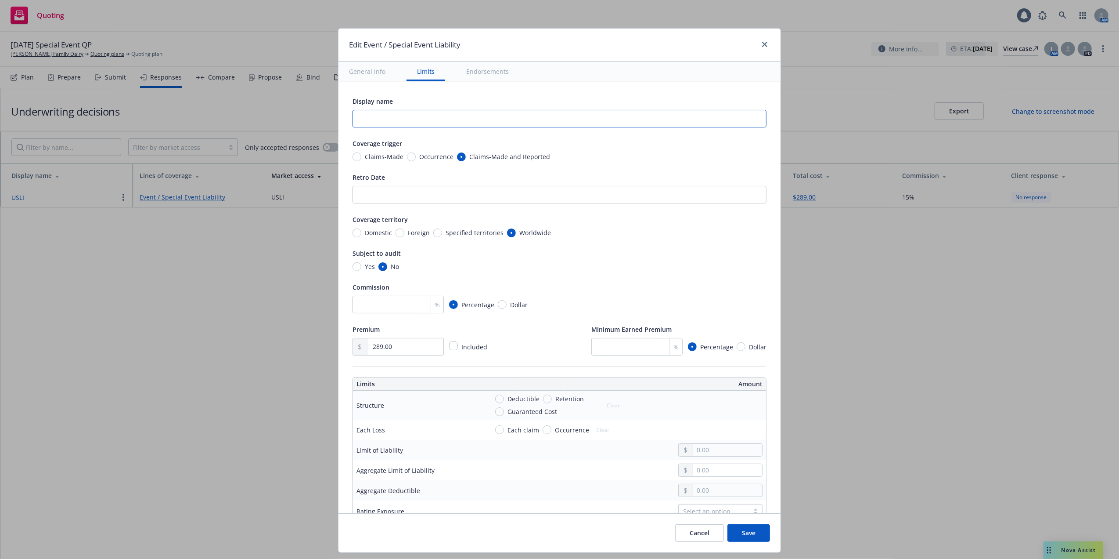
click at [388, 123] on input "text" at bounding box center [560, 119] width 414 height 18
click at [703, 448] on input "text" at bounding box center [727, 450] width 69 height 12
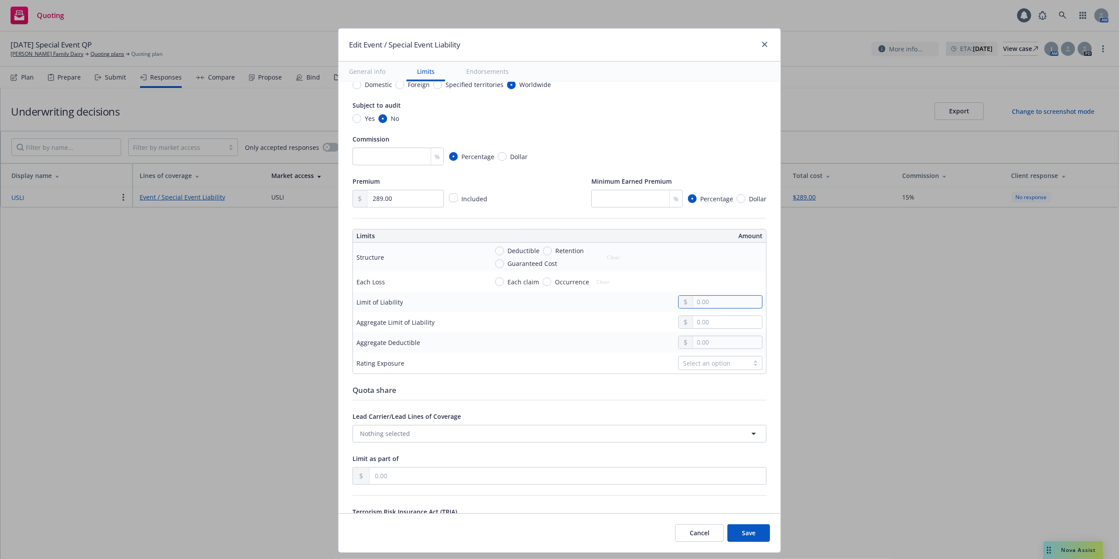
scroll to position [176, 0]
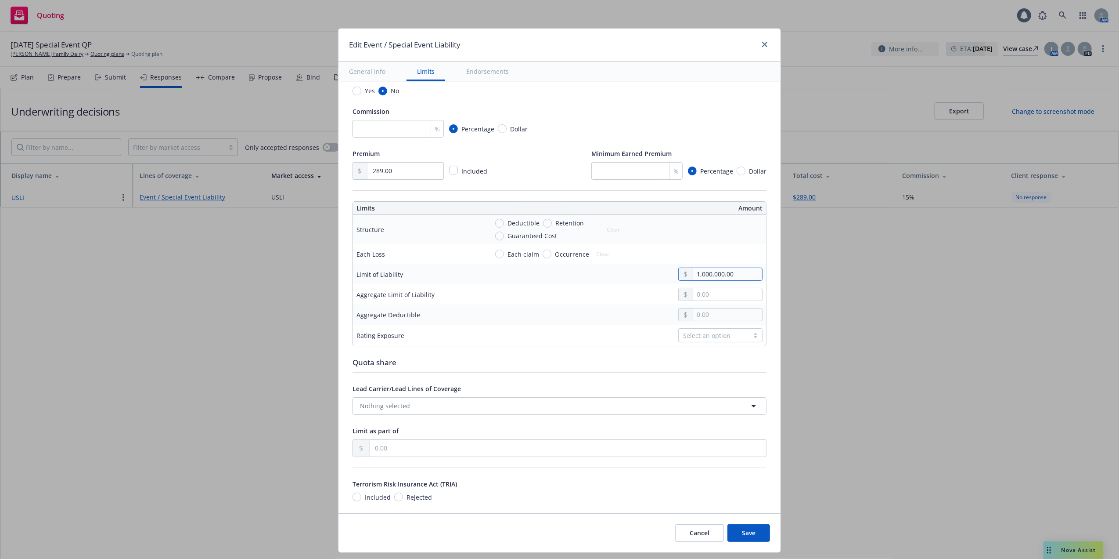
type input "1,000,000.00"
click at [700, 299] on input "text" at bounding box center [727, 294] width 69 height 12
type input "2,000,000.00"
click at [708, 314] on input "text" at bounding box center [727, 314] width 69 height 12
click at [749, 337] on div at bounding box center [755, 335] width 13 height 7
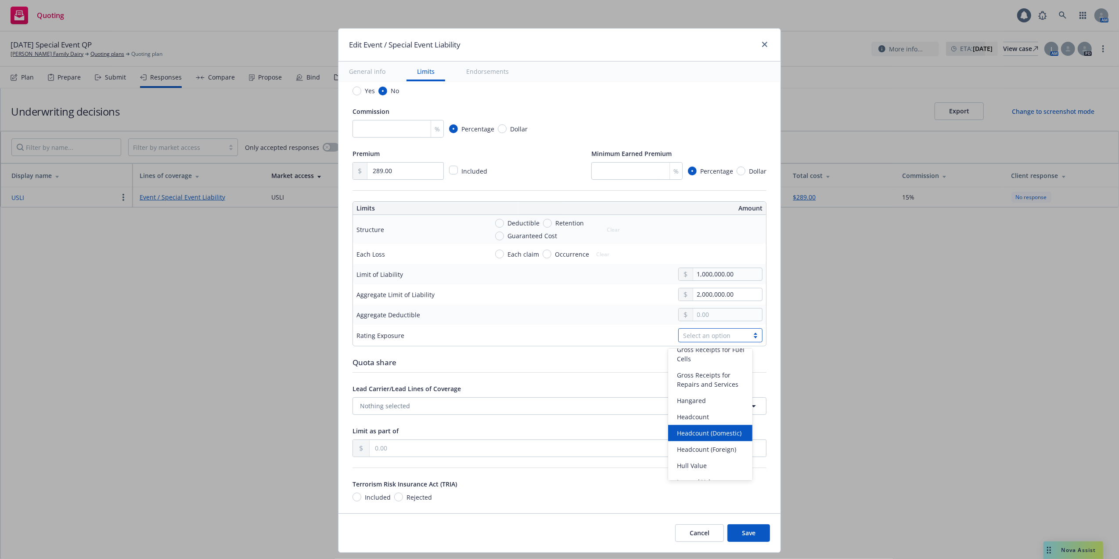
scroll to position [117, 0]
click at [693, 404] on span "Headcount" at bounding box center [693, 398] width 32 height 9
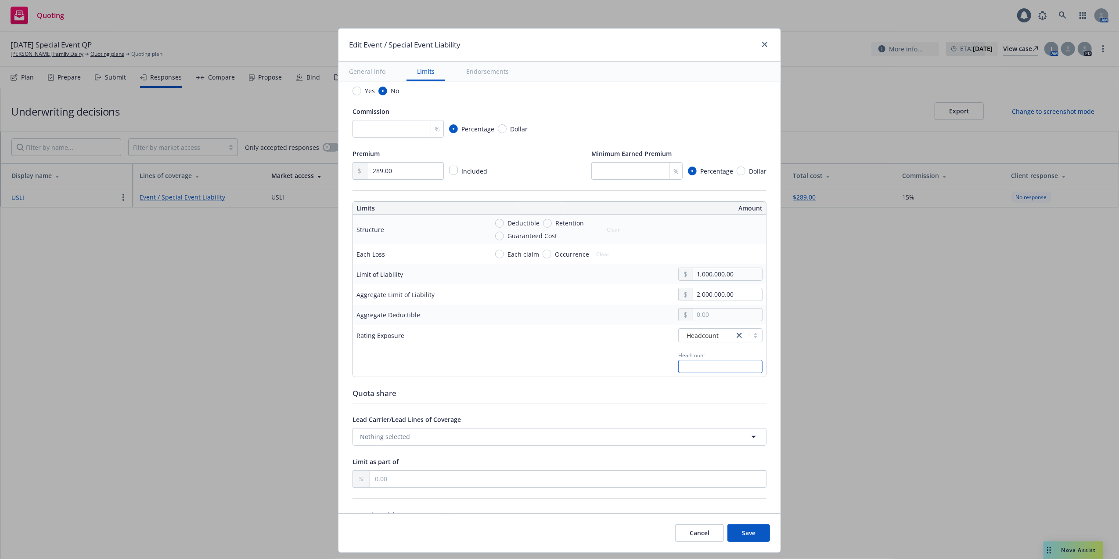
click at [680, 365] on input "text" at bounding box center [720, 366] width 84 height 13
type input "100"
click at [749, 437] on icon "button" at bounding box center [754, 436] width 11 height 11
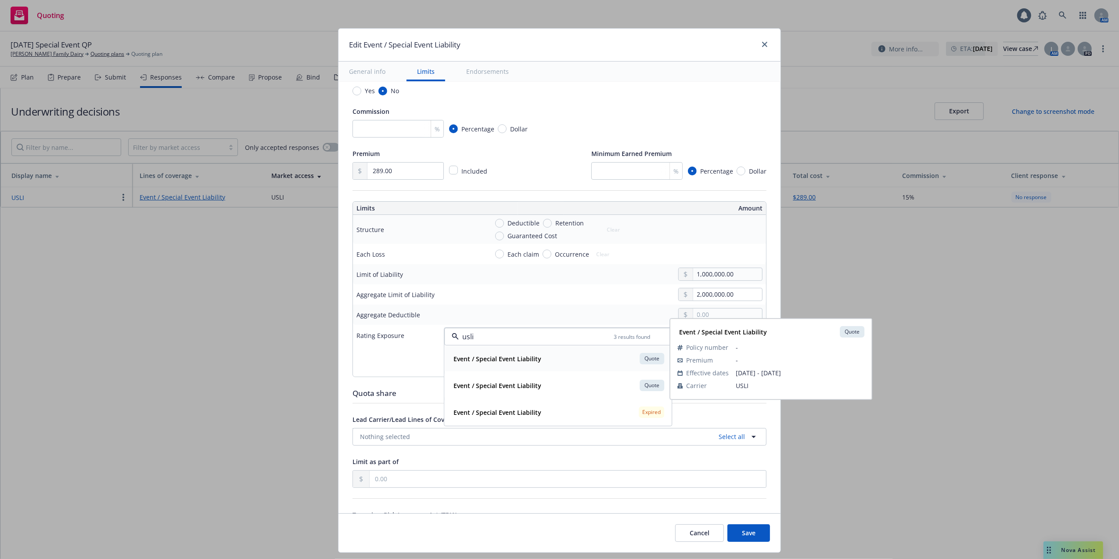
click at [488, 357] on strong "Event / Special Event Liability" at bounding box center [498, 358] width 88 height 8
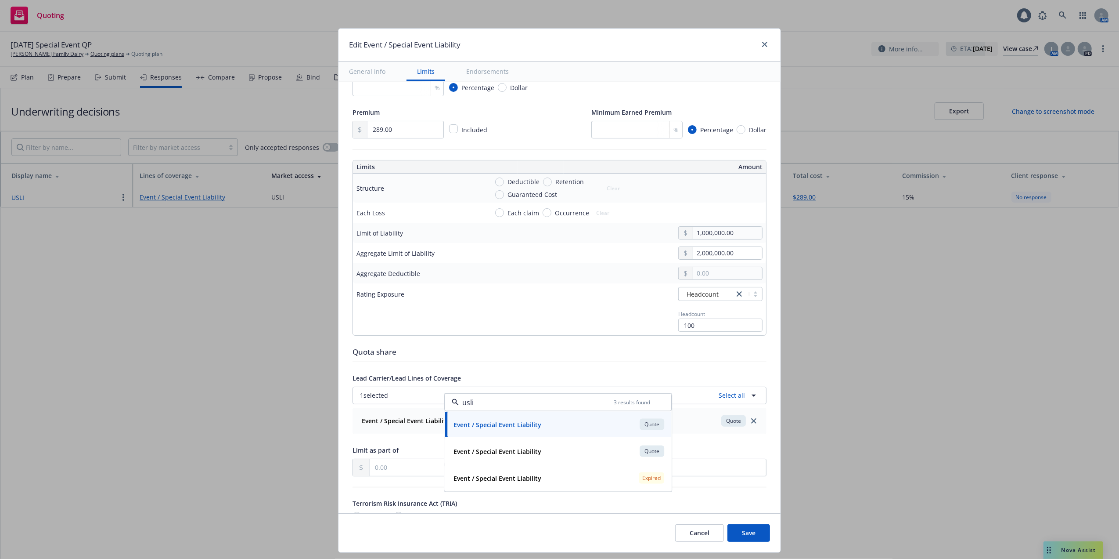
scroll to position [234, 0]
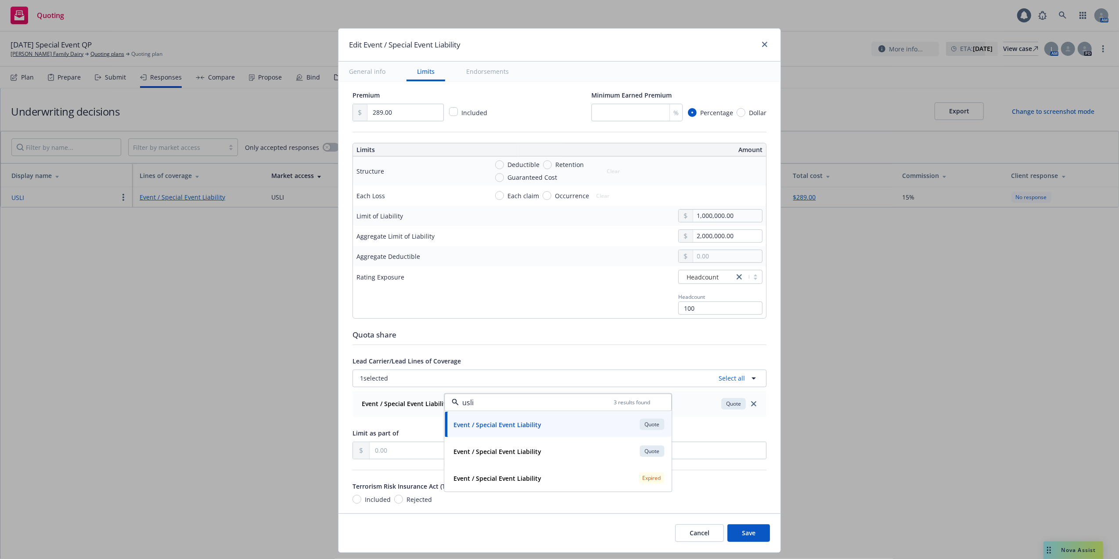
type input "usli"
click at [394, 455] on input "text" at bounding box center [568, 450] width 397 height 17
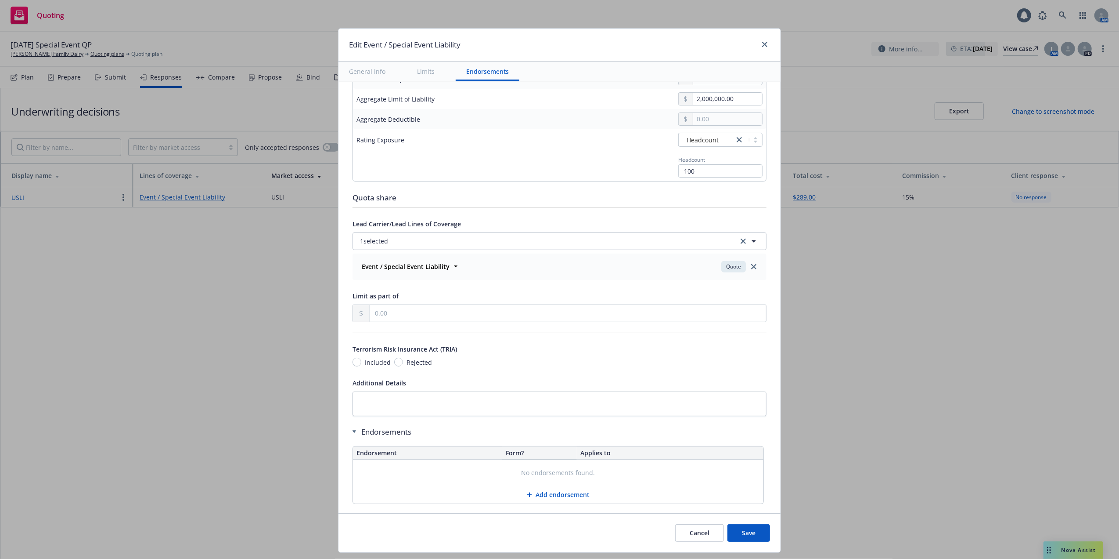
scroll to position [389, 0]
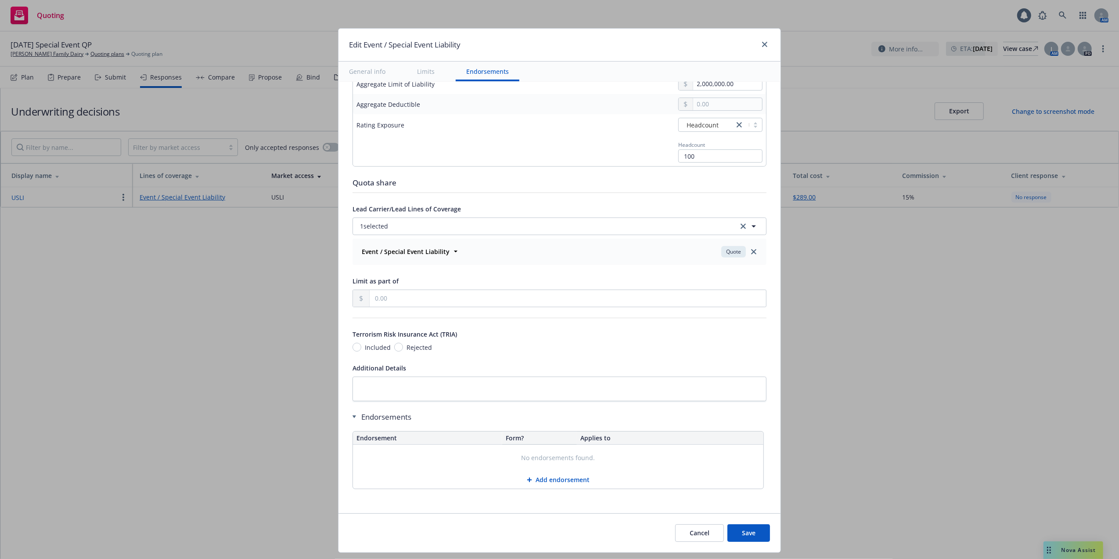
click at [566, 480] on button "Add endorsement" at bounding box center [558, 480] width 411 height 18
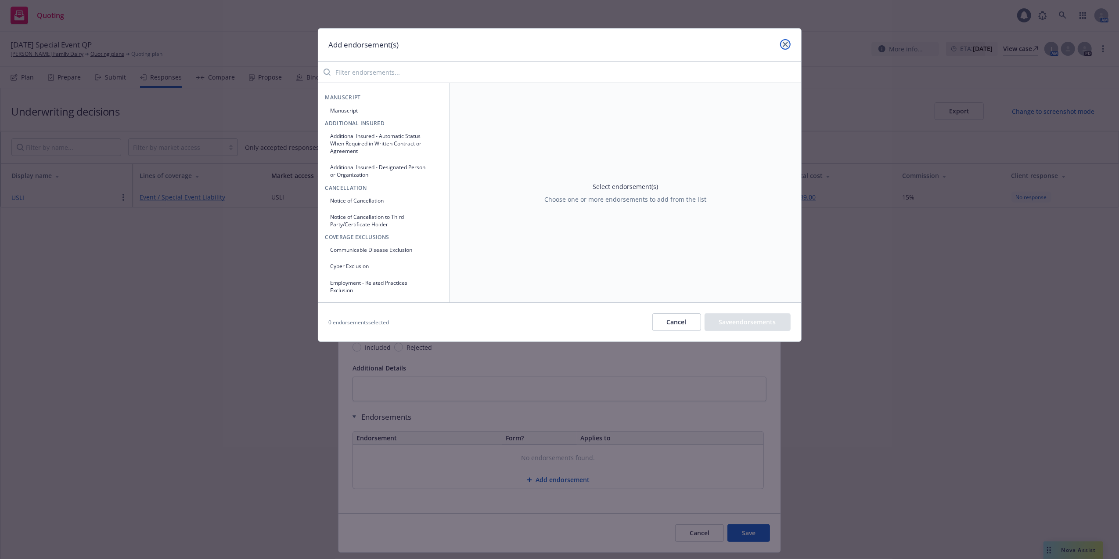
click at [784, 42] on icon "close" at bounding box center [785, 44] width 5 height 5
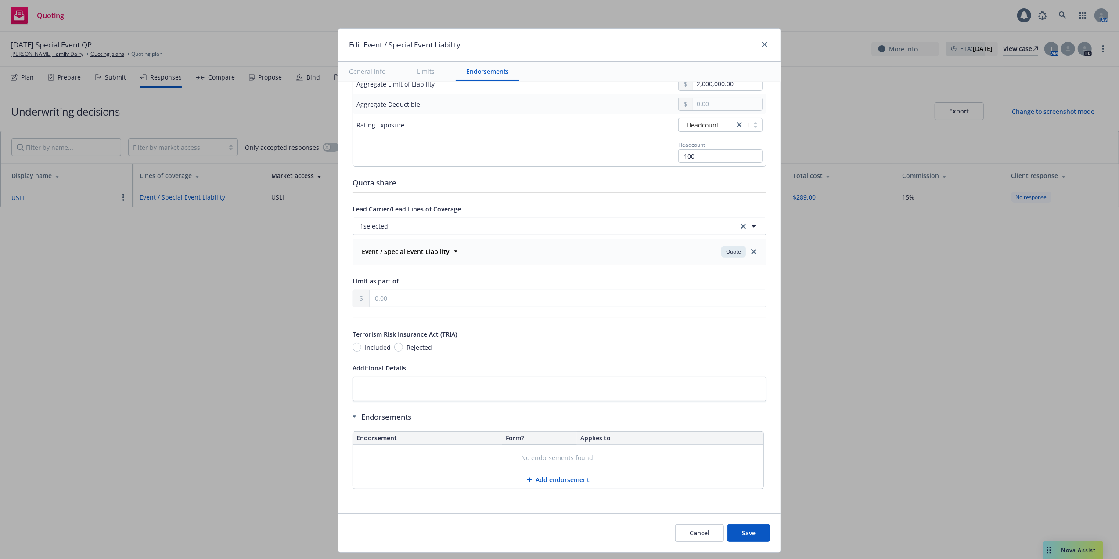
click at [745, 530] on button "Save" at bounding box center [749, 533] width 43 height 18
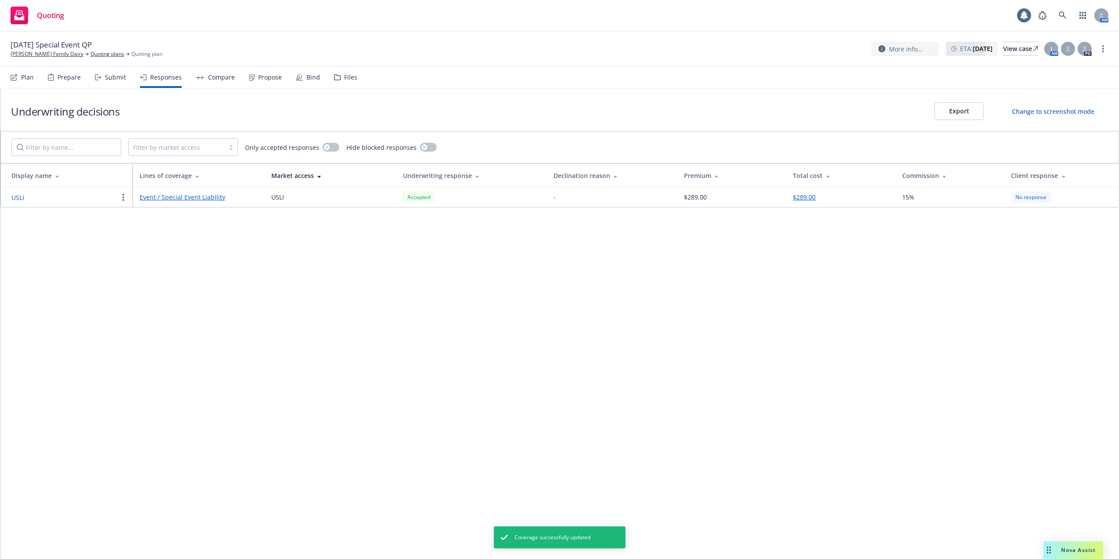
click at [266, 75] on div "Propose" at bounding box center [270, 77] width 24 height 7
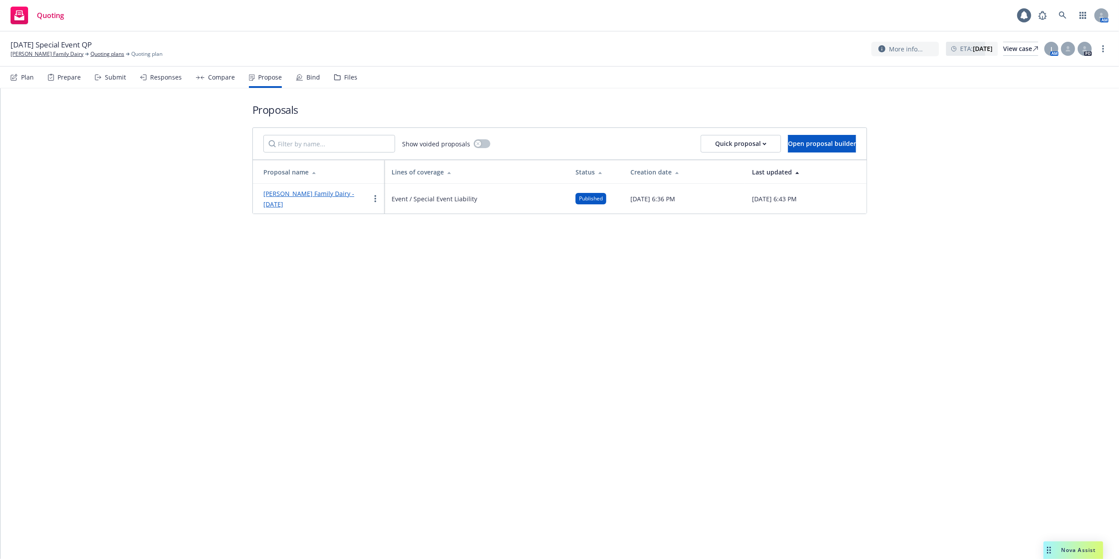
click at [556, 281] on div "Proposals Show voided proposals Quick proposal Open proposal builder Proposal n…" at bounding box center [559, 323] width 1119 height 470
click at [1061, 14] on icon at bounding box center [1063, 15] width 8 height 8
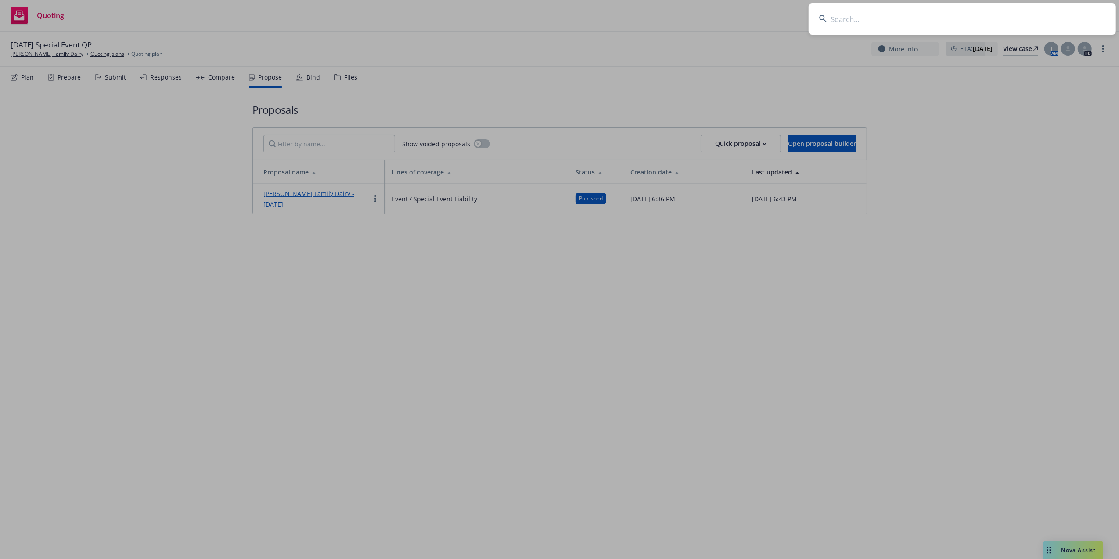
click at [931, 21] on input at bounding box center [962, 19] width 307 height 32
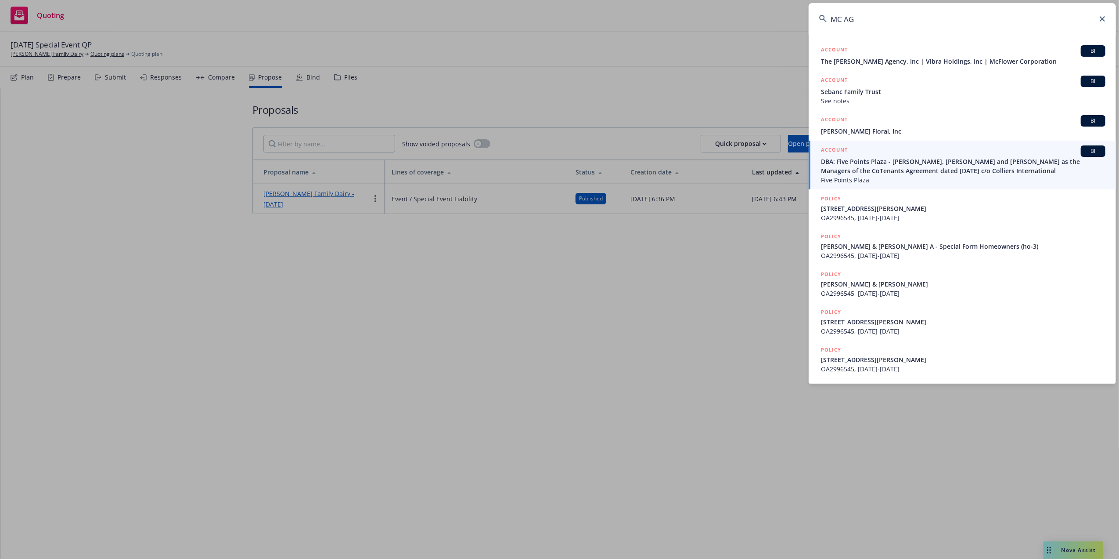
click at [837, 19] on input "MC AG" at bounding box center [962, 19] width 307 height 32
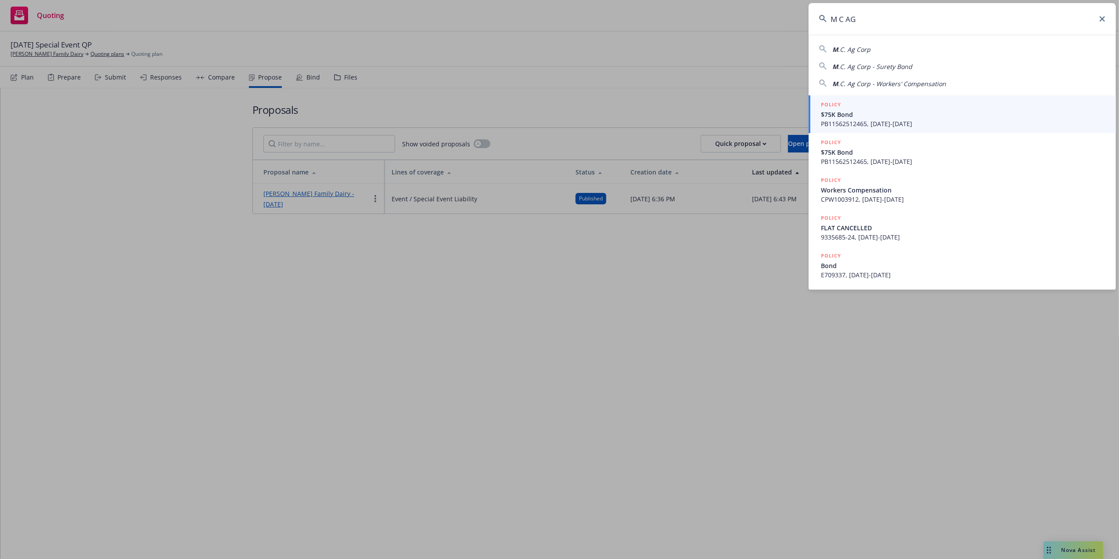
click at [850, 49] on span ".C. Ag Corp" at bounding box center [854, 49] width 32 height 8
type input "M.C. Ag Corp"
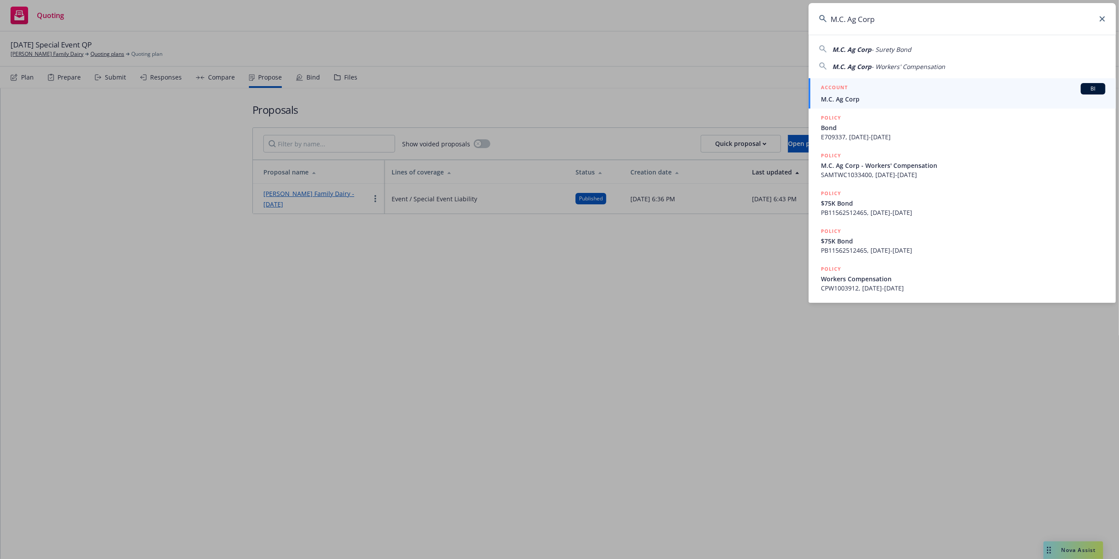
click at [835, 95] on span "M.C. Ag Corp" at bounding box center [963, 98] width 285 height 9
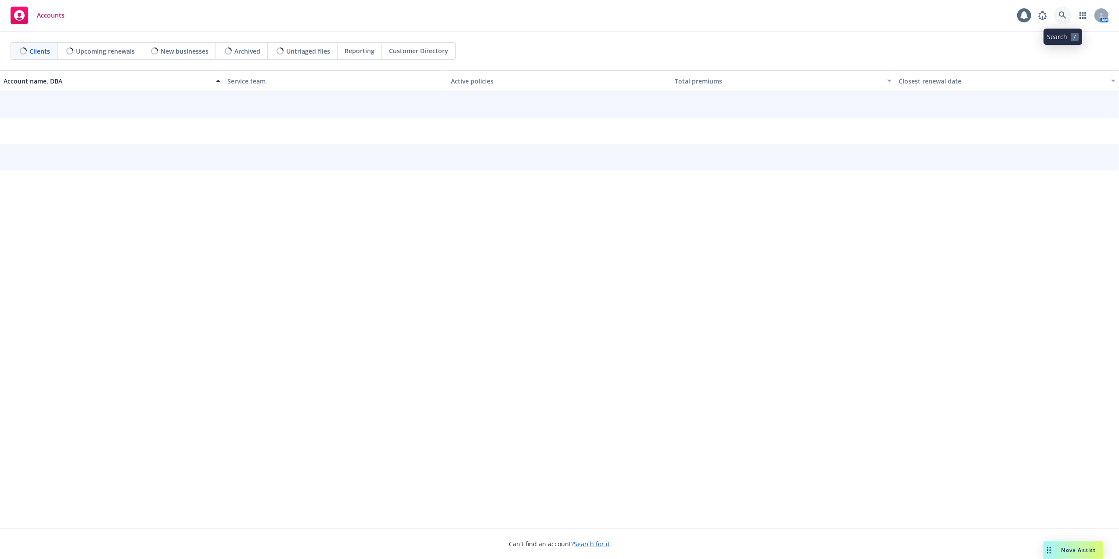
click at [1063, 18] on icon at bounding box center [1063, 15] width 8 height 8
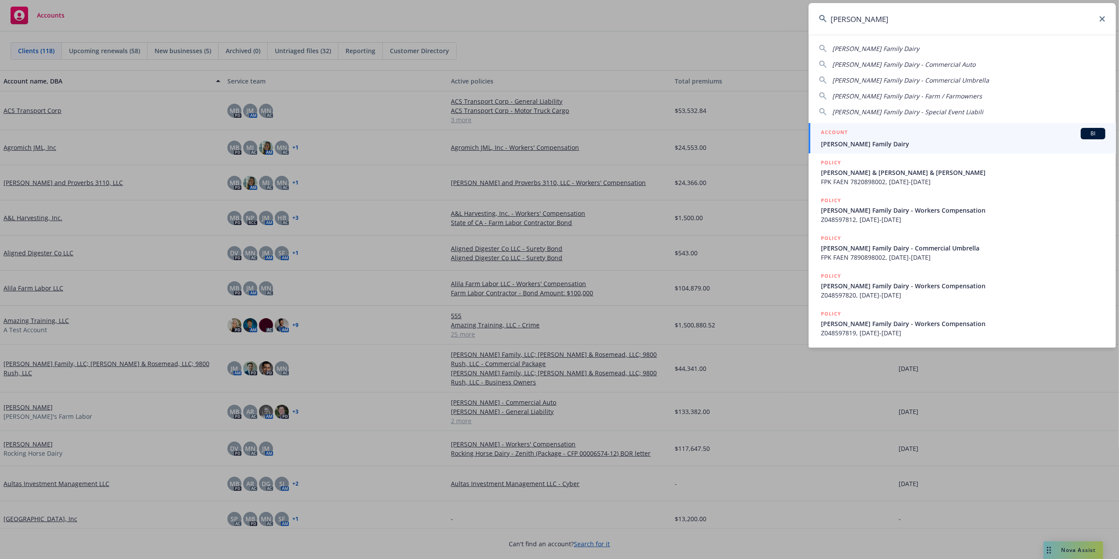
type input "ron verhoeven"
click at [824, 142] on span "[PERSON_NAME] Family Dairy" at bounding box center [963, 143] width 285 height 9
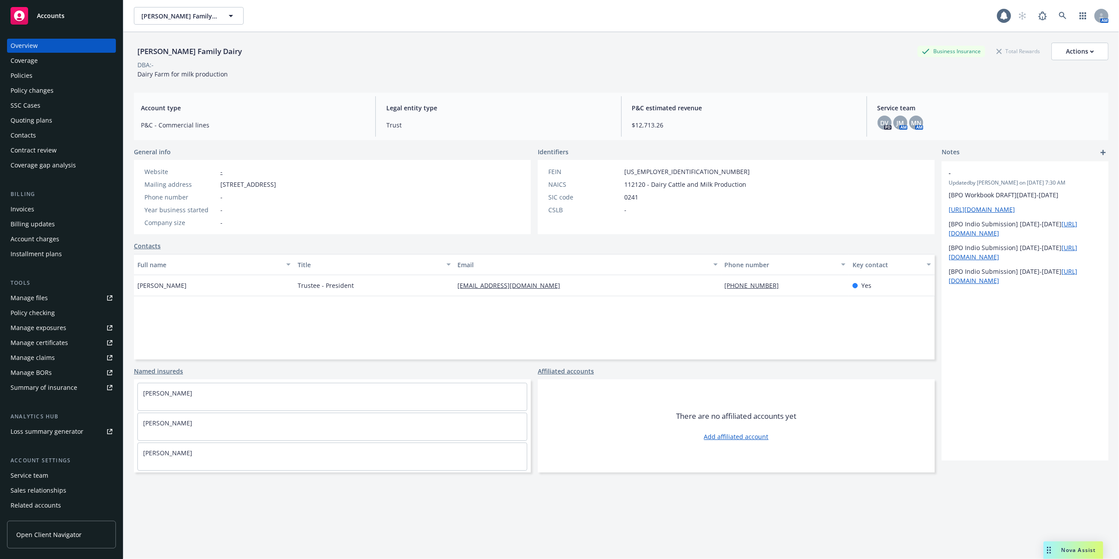
click at [21, 296] on div "Manage files" at bounding box center [29, 298] width 37 height 14
click at [22, 119] on div "Quoting plans" at bounding box center [32, 120] width 42 height 14
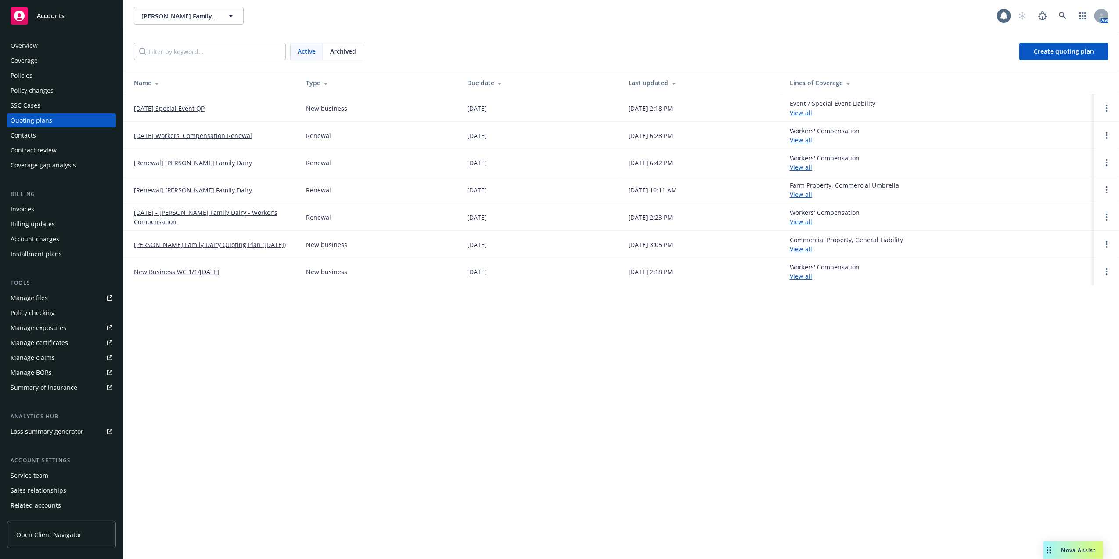
click at [168, 109] on link "[DATE] Special Event QP" at bounding box center [169, 108] width 71 height 9
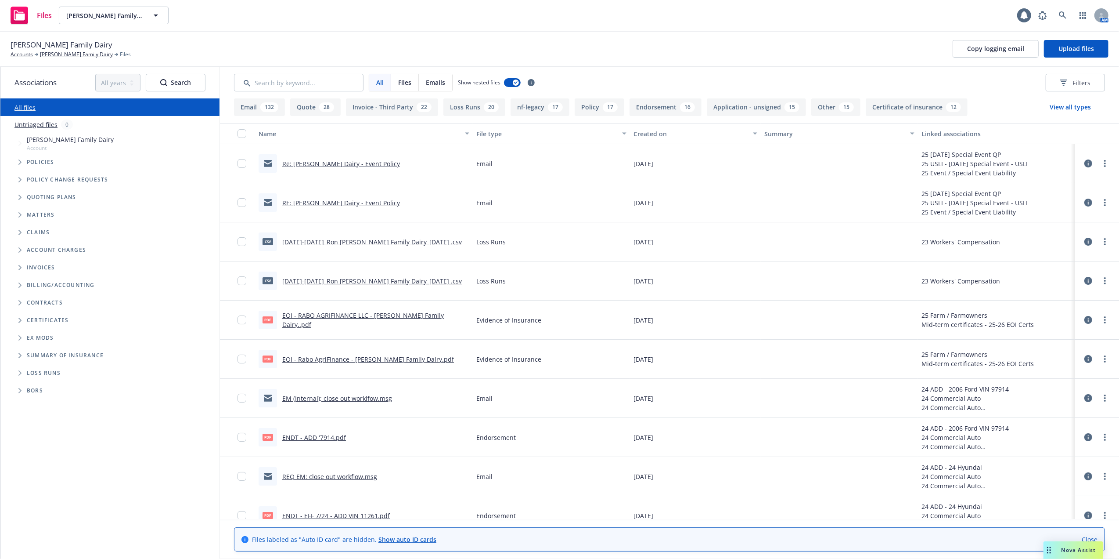
click at [314, 241] on link "2019-2024_Ron Verhoeven Family Dairy_10-3-2024 .csv" at bounding box center [372, 242] width 180 height 8
drag, startPoint x: 50, startPoint y: 459, endPoint x: 52, endPoint y: 451, distance: 8.5
click at [50, 456] on div "All files Untriaged files 0 Accessibility guide for tree Tree Example. Navigate…" at bounding box center [109, 328] width 219 height 460
click at [41, 54] on link "[PERSON_NAME] Family Dairy" at bounding box center [76, 54] width 73 height 8
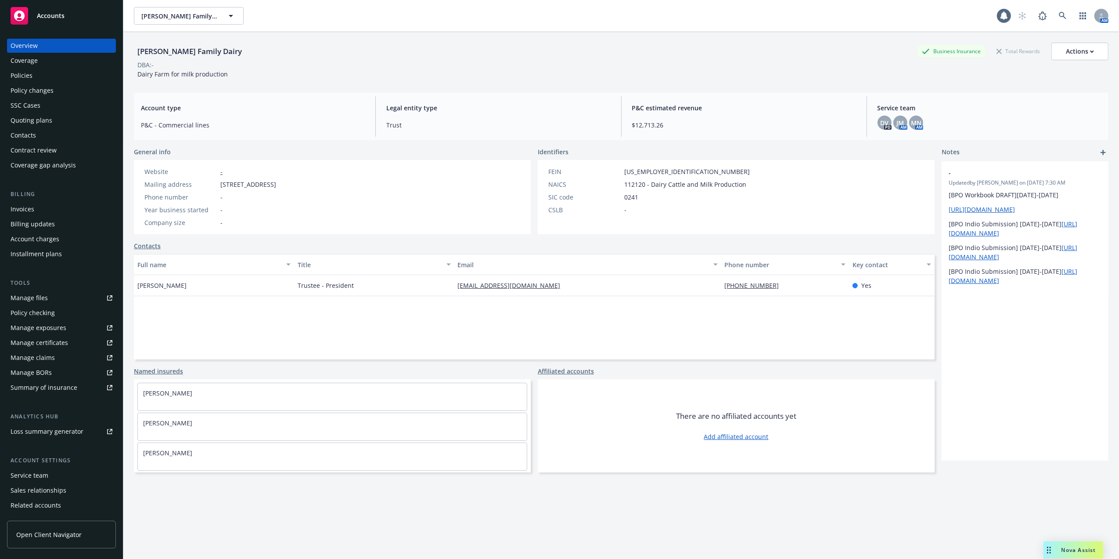
click at [19, 120] on div "Quoting plans" at bounding box center [32, 120] width 42 height 14
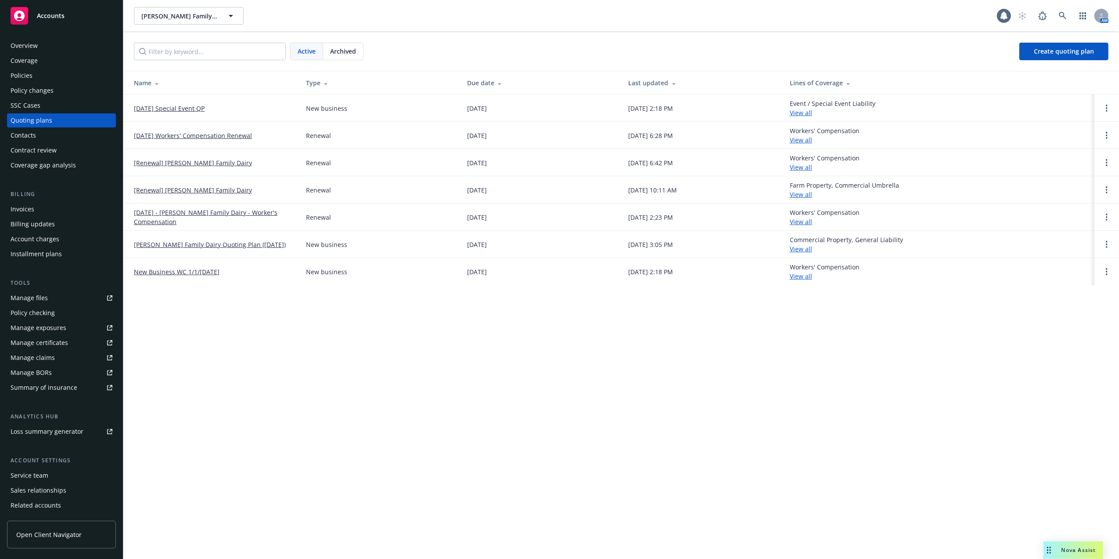
click at [180, 106] on link "[DATE] Special Event QP" at bounding box center [169, 108] width 71 height 9
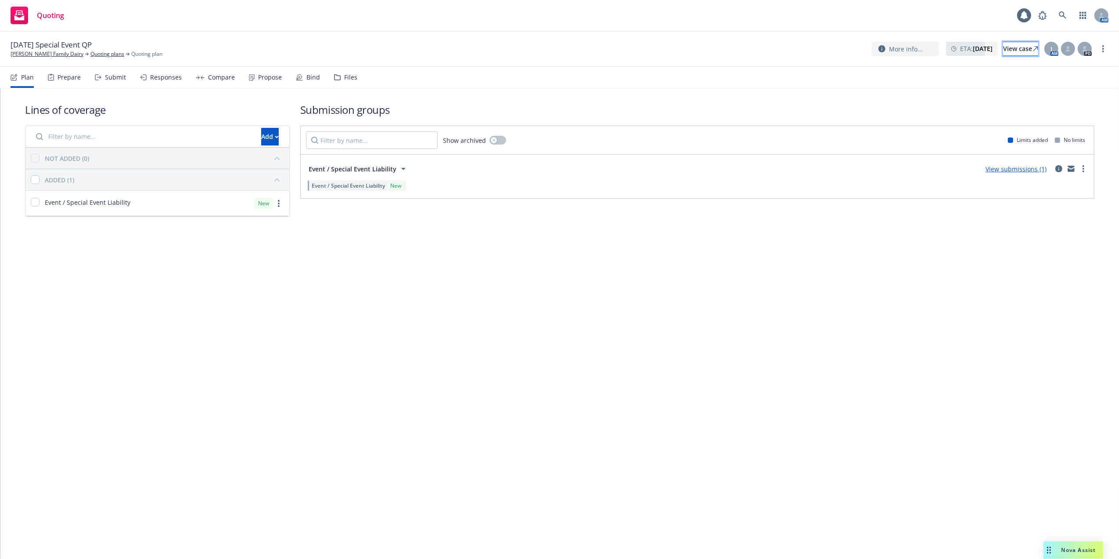
click at [1004, 50] on div "View case" at bounding box center [1020, 48] width 35 height 13
click at [1062, 540] on div "Lines of coverage Add NOT ADDED (0) ADDED (1) Event / Special Event Liability N…" at bounding box center [559, 323] width 1119 height 470
click at [1061, 544] on div "Nova Assist" at bounding box center [1074, 550] width 60 height 18
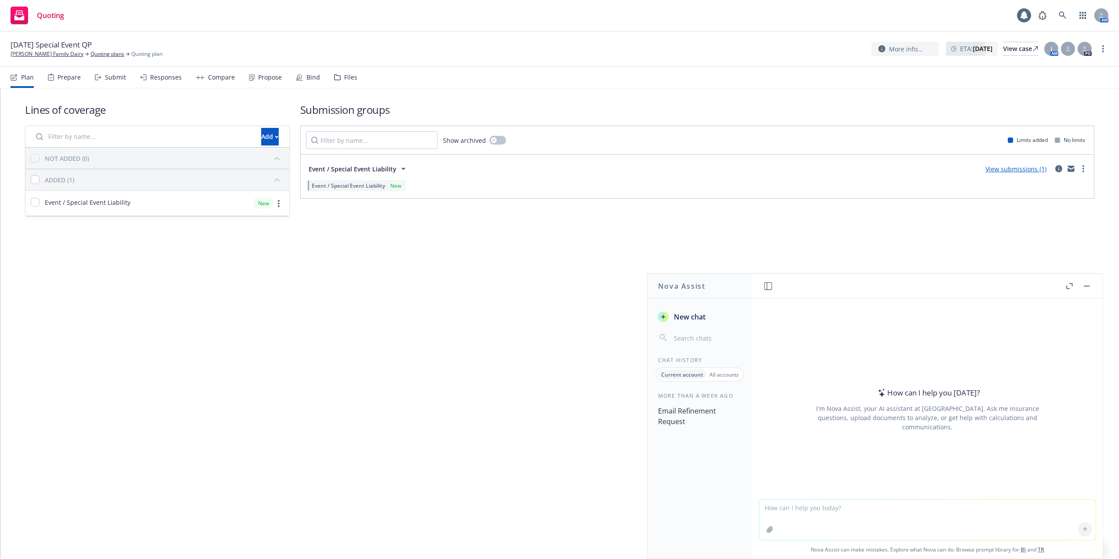
click at [918, 509] on textarea at bounding box center [928, 519] width 336 height 40
paste textarea "Hi Ron, It was very nice speaking with you - sorry for the delay but the attach…"
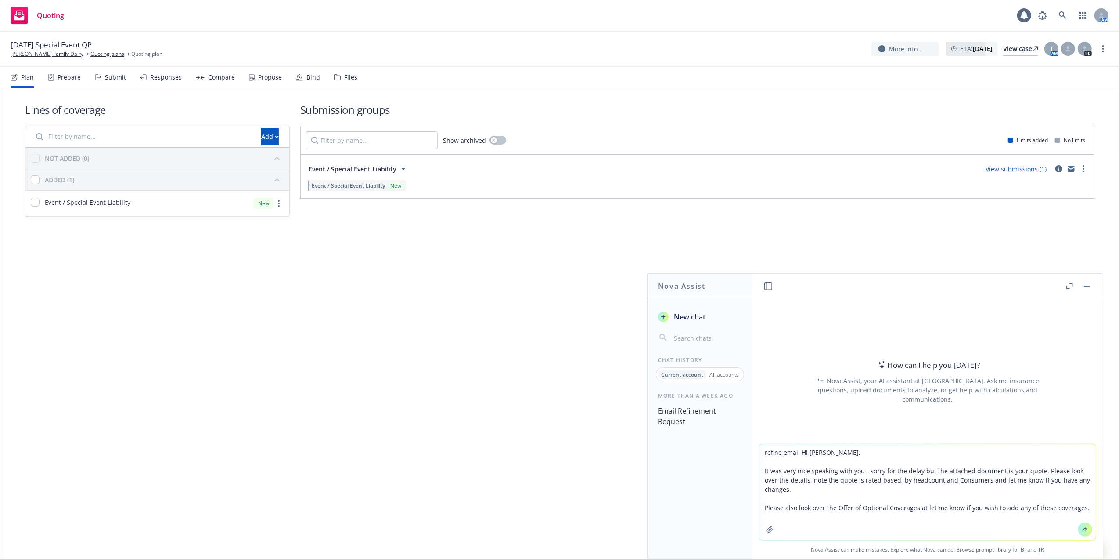
type textarea "refine email Hi Ron, It was very nice speaking with you - sorry for the delay b…"
click at [1082, 529] on icon at bounding box center [1085, 529] width 6 height 6
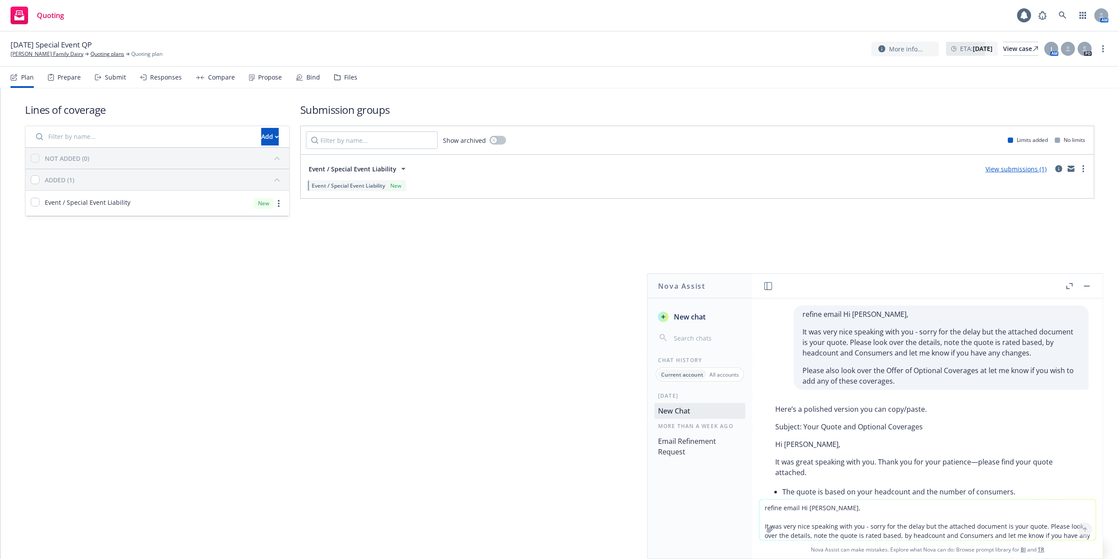
scroll to position [118, 0]
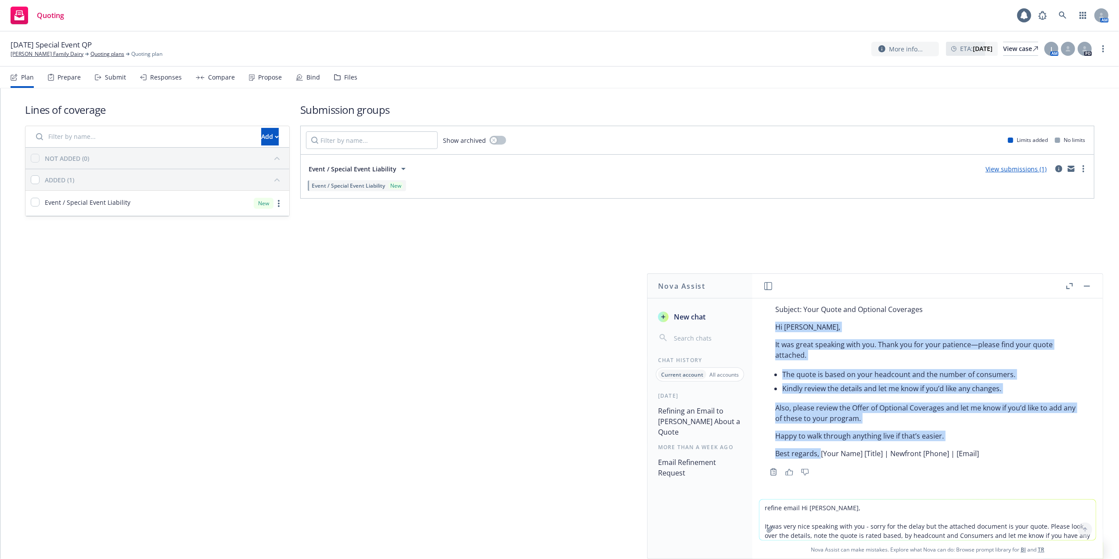
drag, startPoint x: 770, startPoint y: 321, endPoint x: 820, endPoint y: 457, distance: 144.2
click at [820, 457] on div "Here’s a polished version you can copy/paste. Subject: Your Quote and Optional …" at bounding box center [928, 372] width 322 height 179
copy div "Hi Ron, It was great speaking with you. Thank you for your patience—please find…"
click at [1088, 285] on icon "button" at bounding box center [1087, 285] width 6 height 1
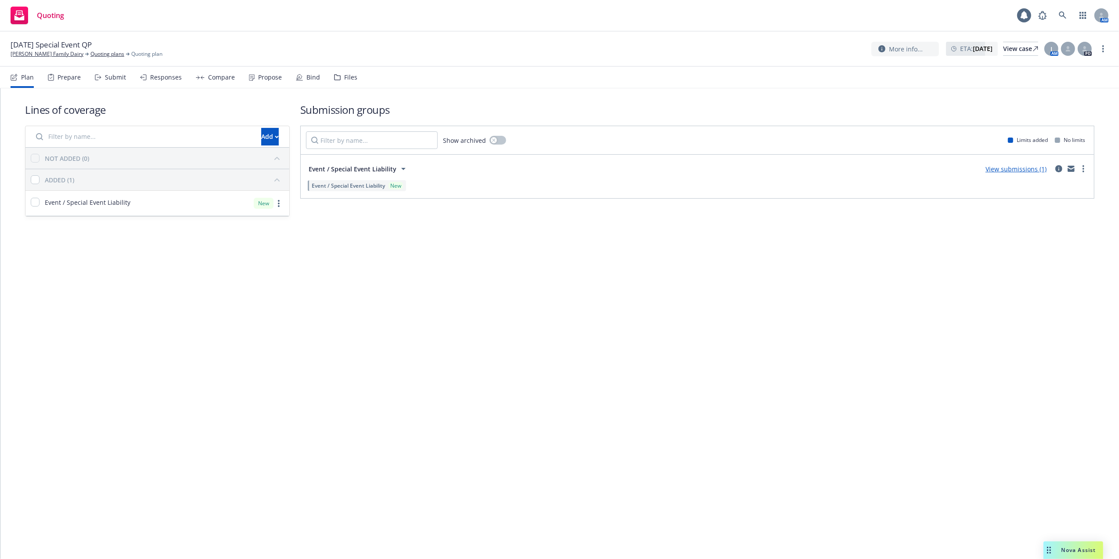
click at [270, 78] on div "Propose" at bounding box center [270, 77] width 24 height 7
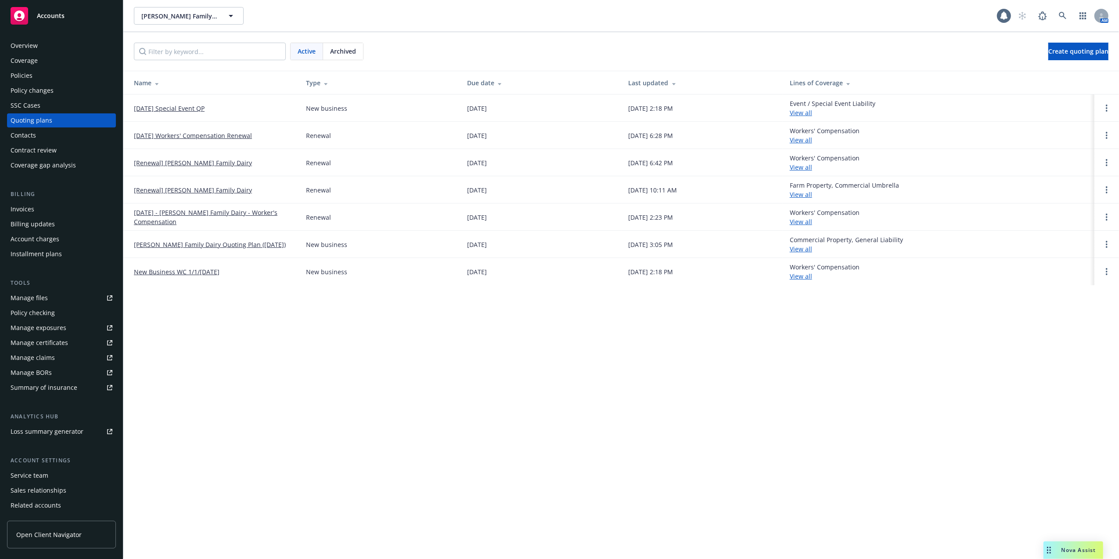
click at [33, 134] on div "Contacts" at bounding box center [23, 135] width 25 height 14
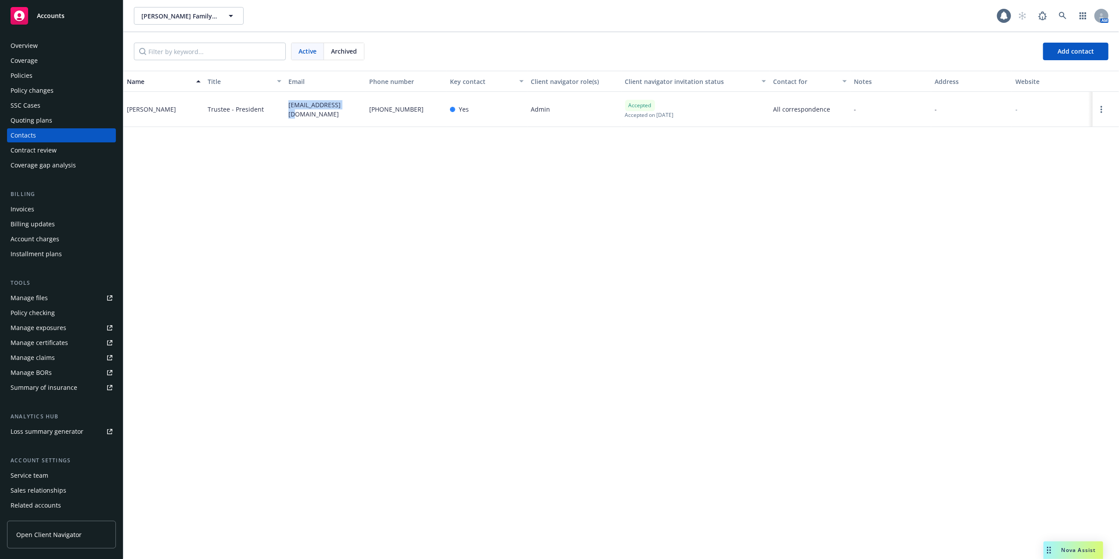
drag, startPoint x: 286, startPoint y: 109, endPoint x: 350, endPoint y: 114, distance: 63.5
click at [350, 114] on div "[EMAIL_ADDRESS][DOMAIN_NAME]" at bounding box center [325, 109] width 81 height 35
copy span "[EMAIL_ADDRESS][DOMAIN_NAME]"
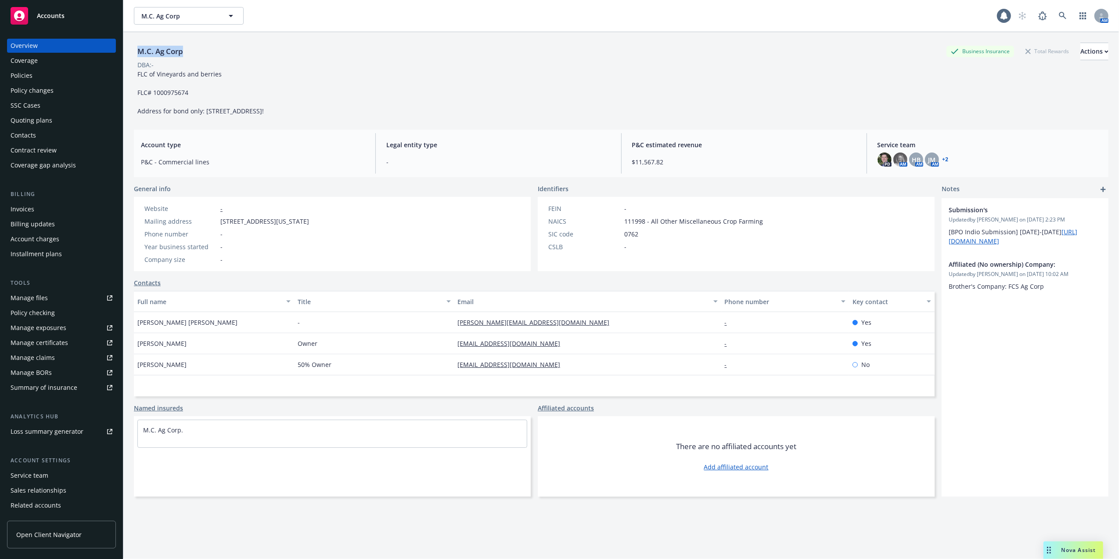
drag, startPoint x: 183, startPoint y: 51, endPoint x: 131, endPoint y: 50, distance: 52.3
click at [131, 50] on div "M.C. Ag Corp Business Insurance Total Rewards Actions DBA: - FLC of Vineyards a…" at bounding box center [621, 311] width 996 height 559
copy div "M.C. Ag Corp"
click at [1059, 16] on icon at bounding box center [1063, 16] width 8 height 8
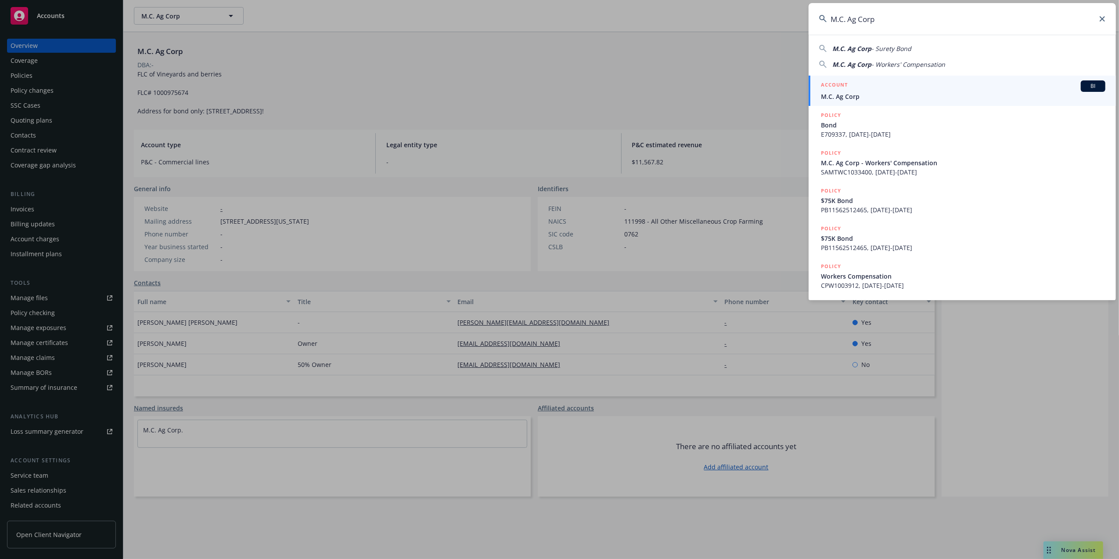
type input "M.C. Ag Corp"
click at [839, 91] on div "ACCOUNT BI" at bounding box center [963, 85] width 285 height 11
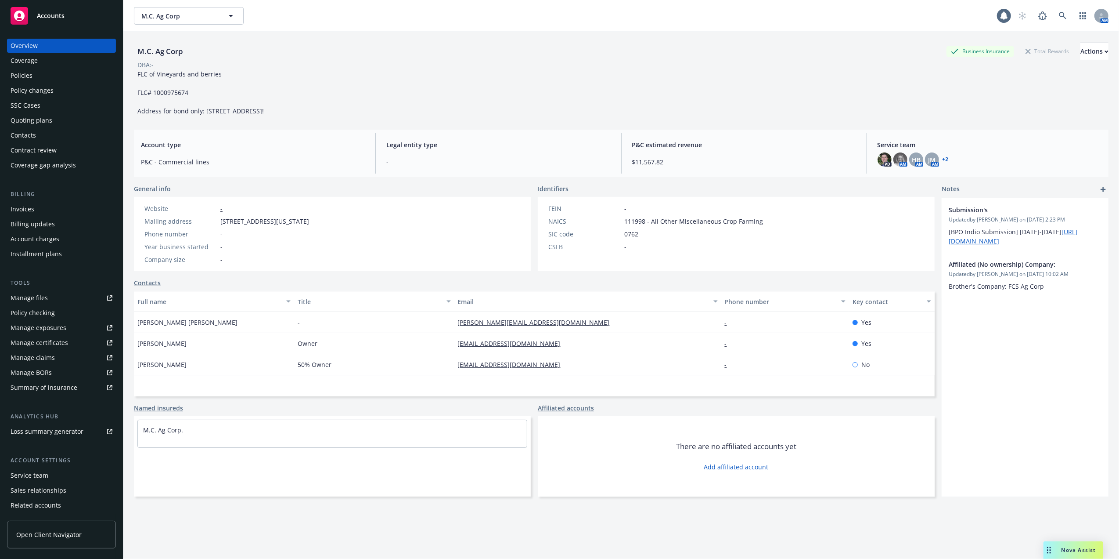
click at [45, 71] on div "Policies" at bounding box center [62, 76] width 102 height 14
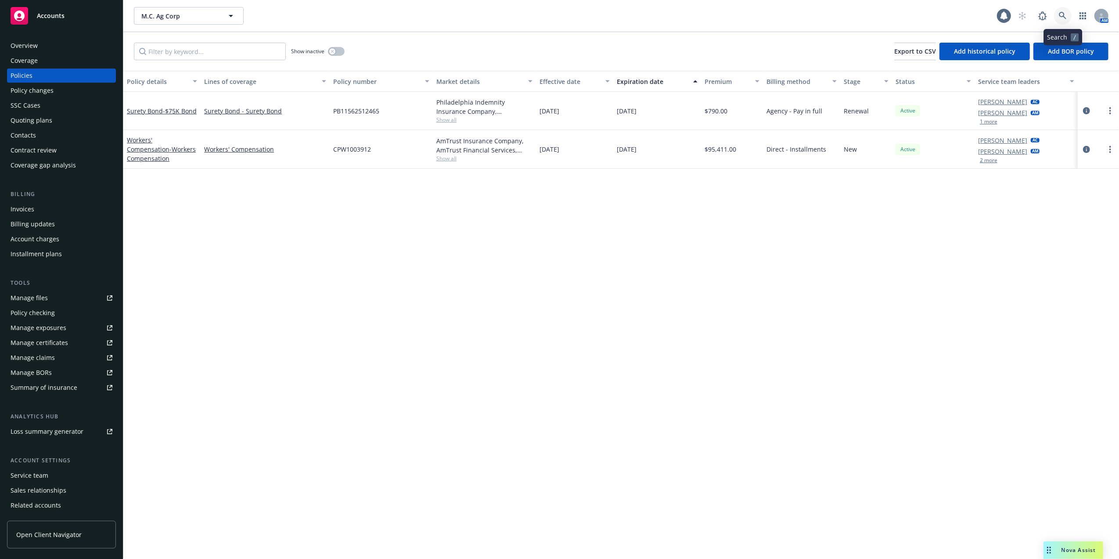
click at [1058, 11] on link at bounding box center [1063, 16] width 18 height 18
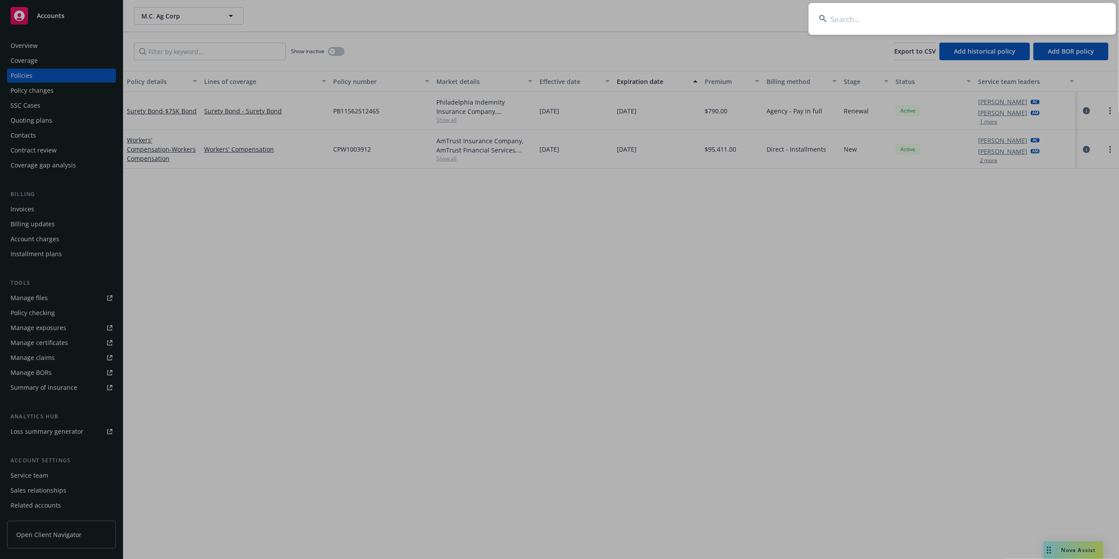
click at [883, 16] on input at bounding box center [962, 19] width 307 height 32
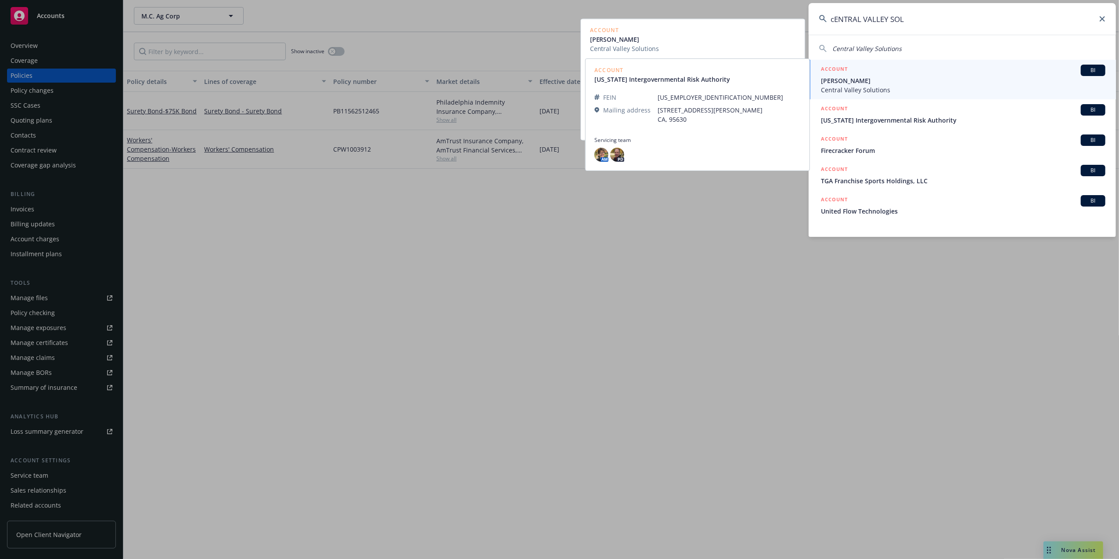
type input "cENTRAL VALLEY SOL"
click at [905, 88] on span "Central Valley Solutions" at bounding box center [963, 89] width 285 height 9
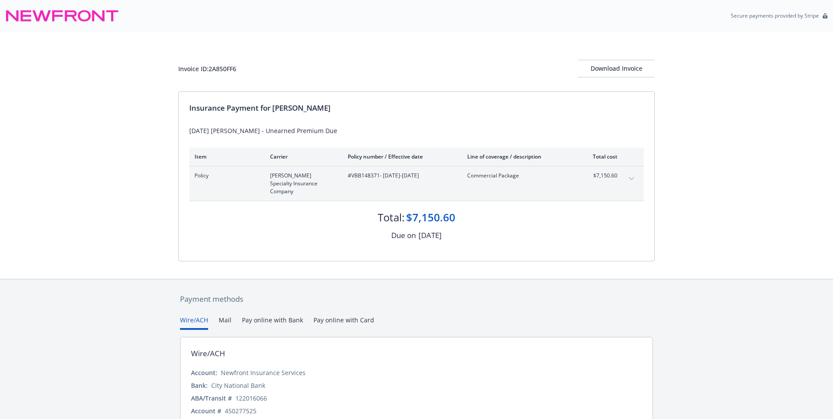
click at [51, 177] on div "Invoice ID: 2A850FF6 Download Invoice Insurance Payment for Diego Gracia 01/23/…" at bounding box center [416, 155] width 833 height 247
click at [606, 68] on div "Download Invoice" at bounding box center [616, 68] width 77 height 17
